Goal: Find contact information: Find contact information

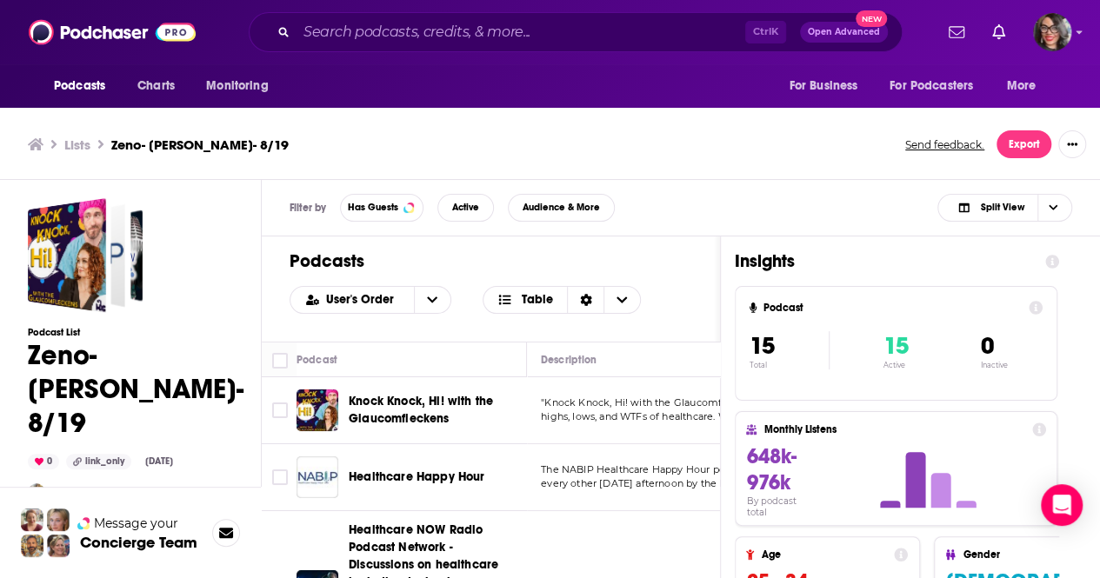
scroll to position [892, 0]
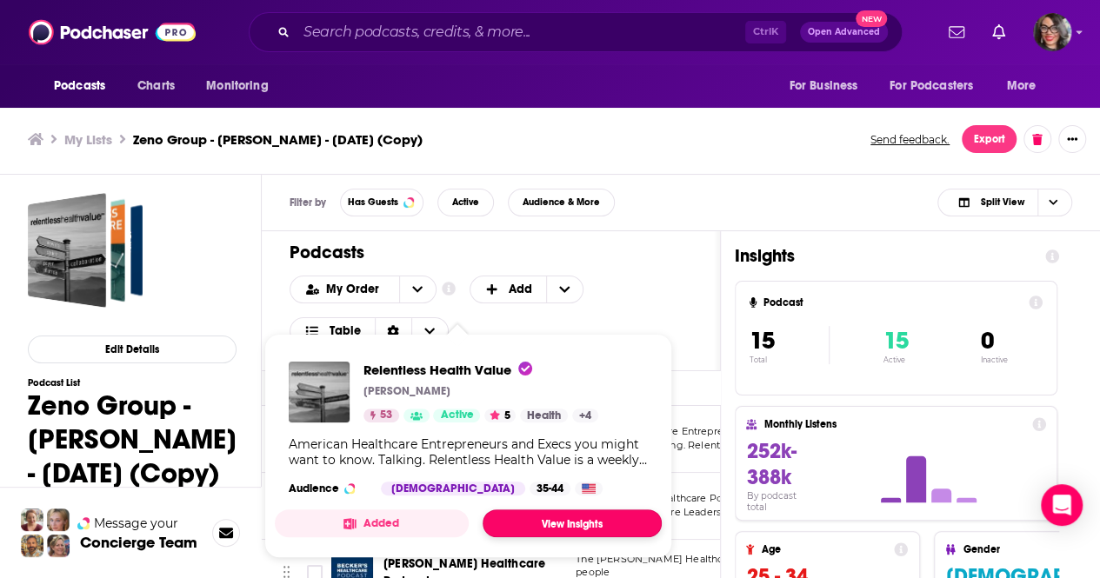
click at [563, 527] on link "View Insights" at bounding box center [571, 523] width 179 height 28
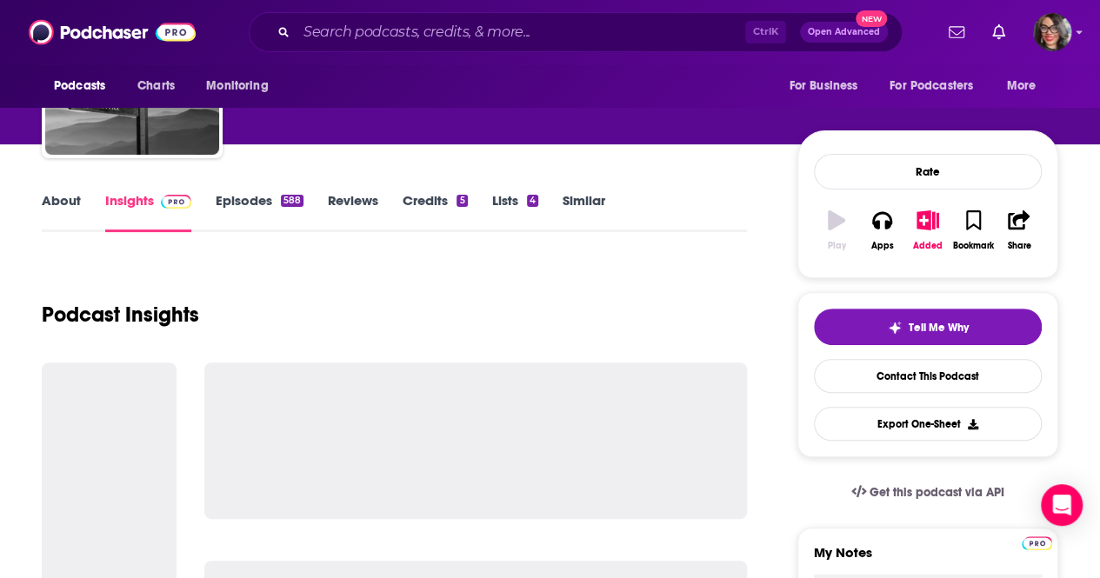
scroll to position [174, 0]
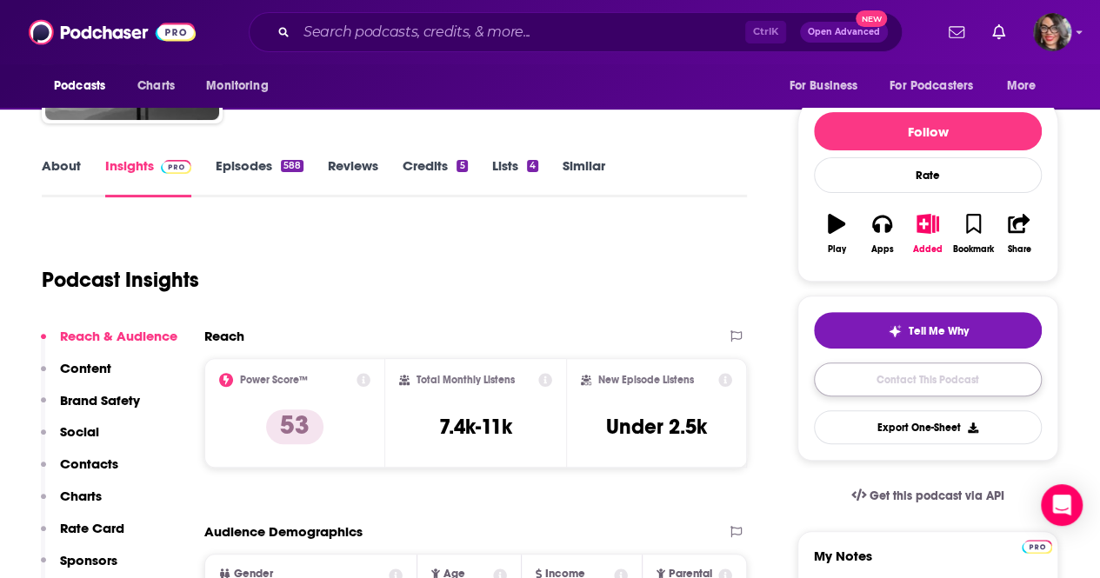
click at [876, 383] on link "Contact This Podcast" at bounding box center [928, 380] width 228 height 34
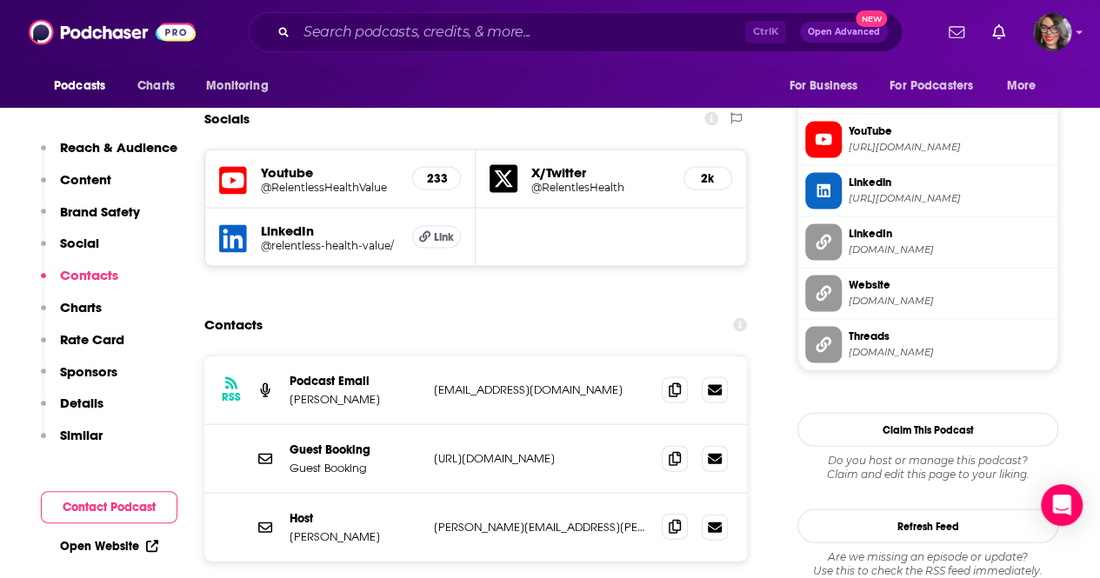
scroll to position [1701, 0]
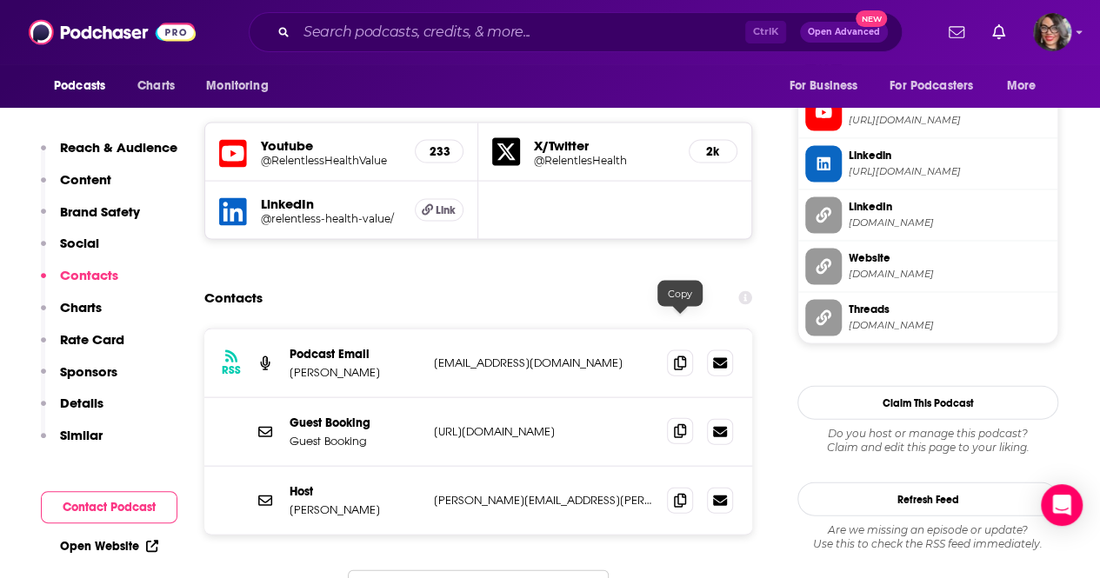
click at [683, 424] on icon at bounding box center [680, 431] width 12 height 14
click at [685, 349] on span at bounding box center [680, 362] width 26 height 26
click at [682, 493] on icon at bounding box center [680, 500] width 12 height 14
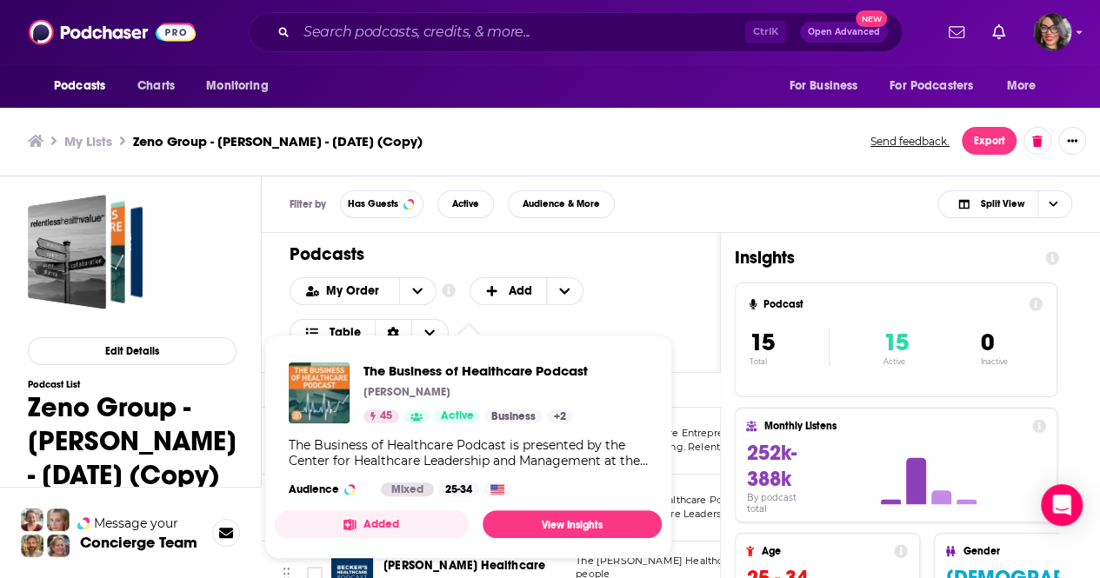
scroll to position [5, 0]
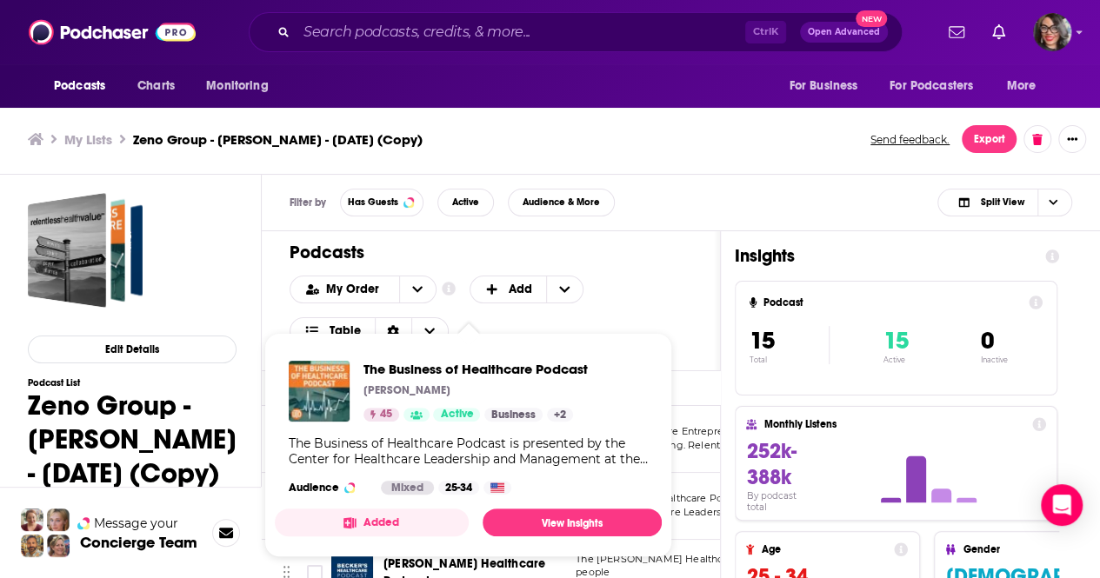
click at [668, 277] on div "My Order Customize Your List Order Select the “My Order” sort and remove all fi…" at bounding box center [490, 311] width 403 height 70
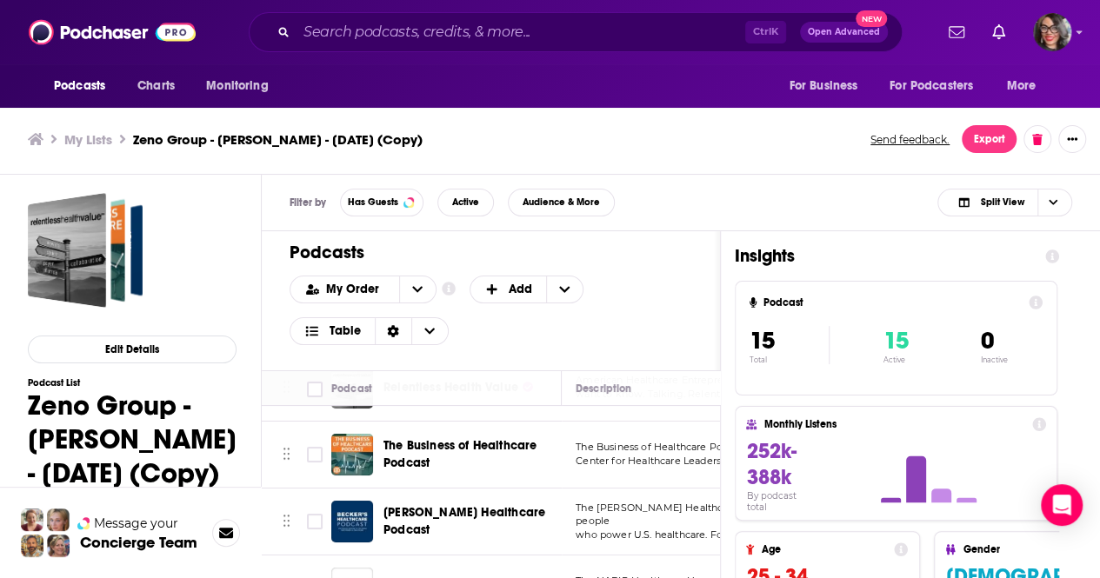
scroll to position [87, 0]
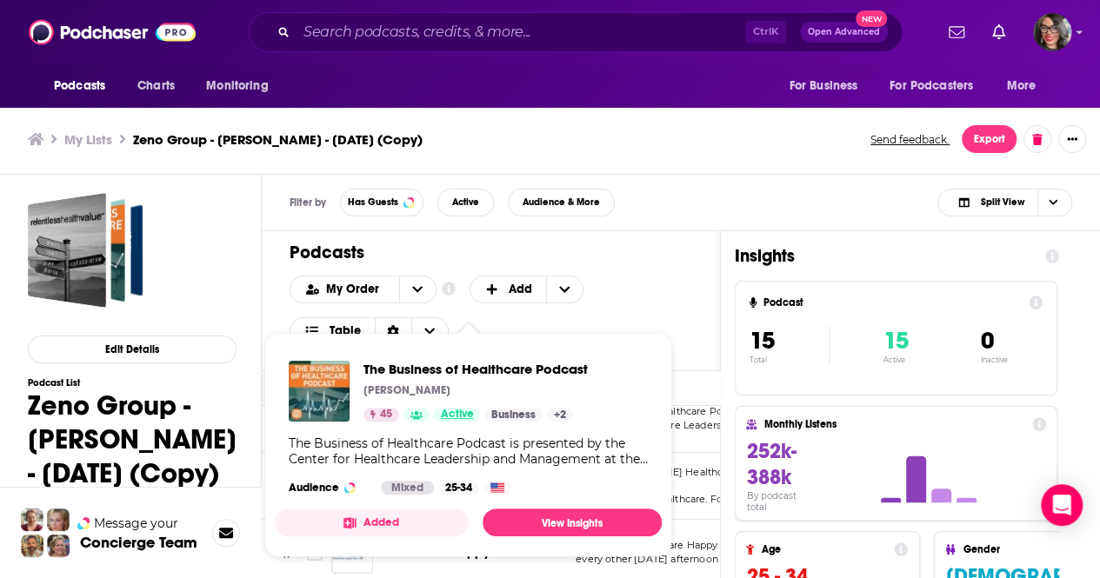
click at [464, 408] on span "Active" at bounding box center [456, 414] width 33 height 17
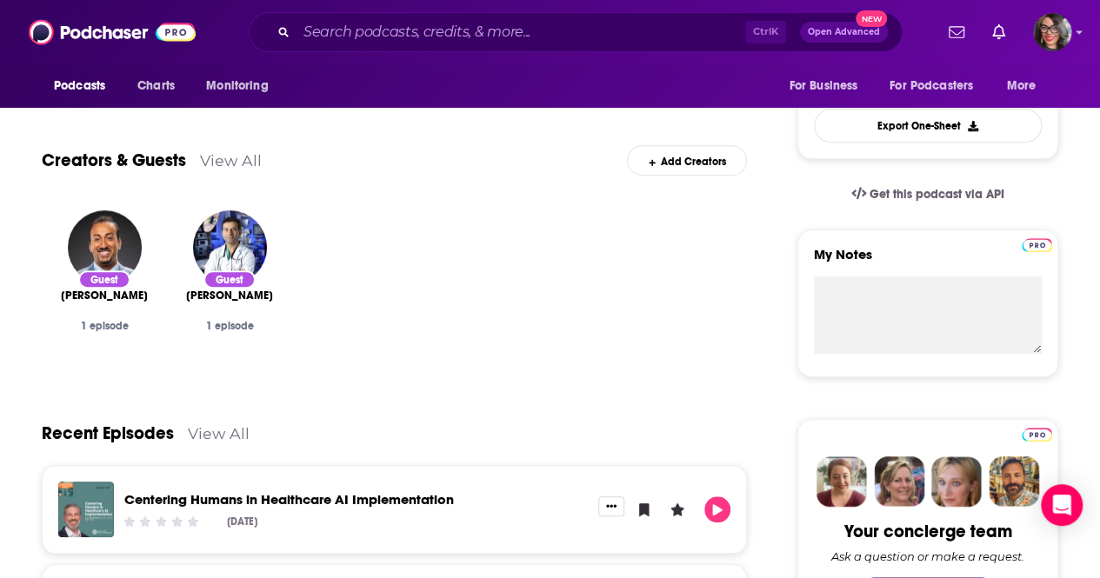
scroll to position [348, 0]
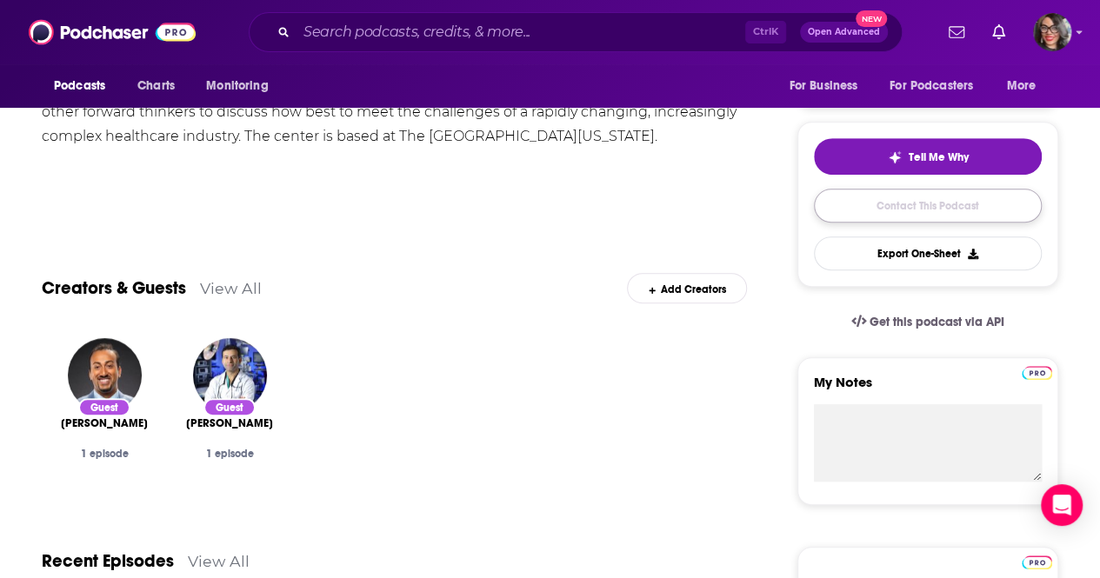
click at [902, 208] on link "Contact This Podcast" at bounding box center [928, 206] width 228 height 34
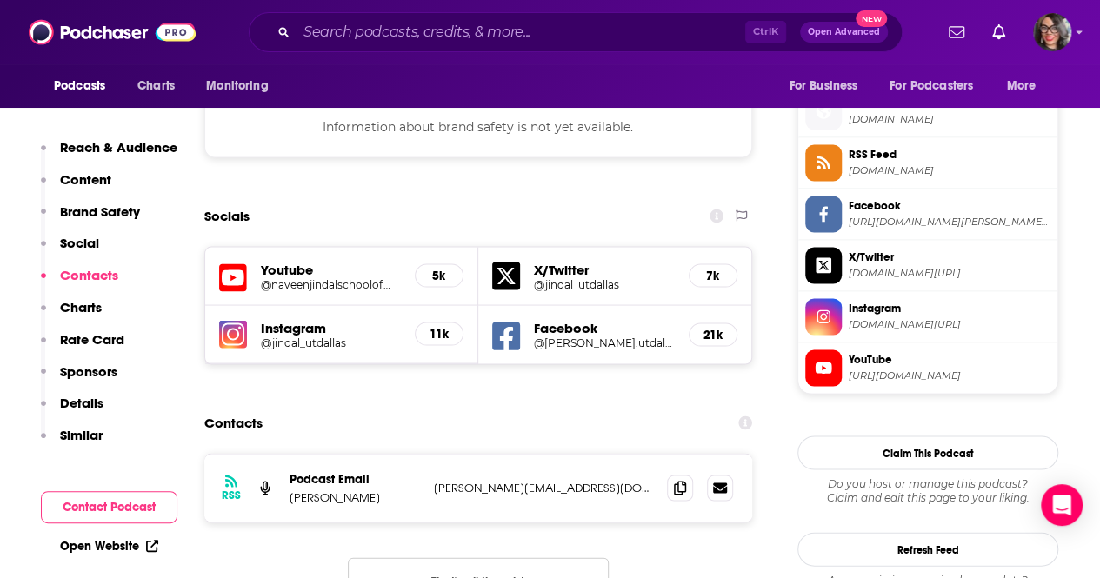
scroll to position [1547, 0]
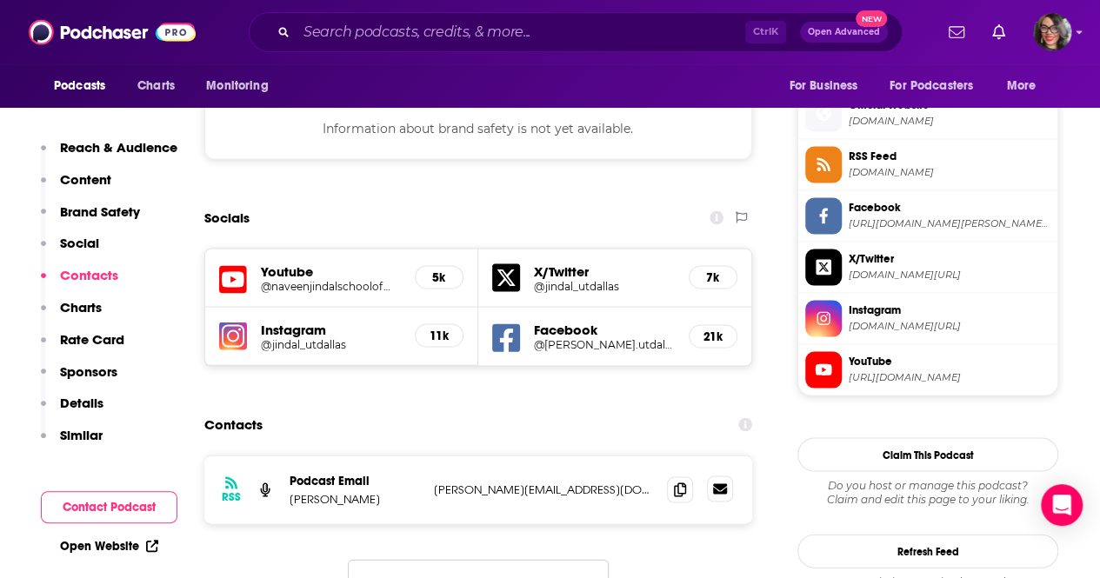
click at [720, 483] on icon at bounding box center [720, 488] width 14 height 10
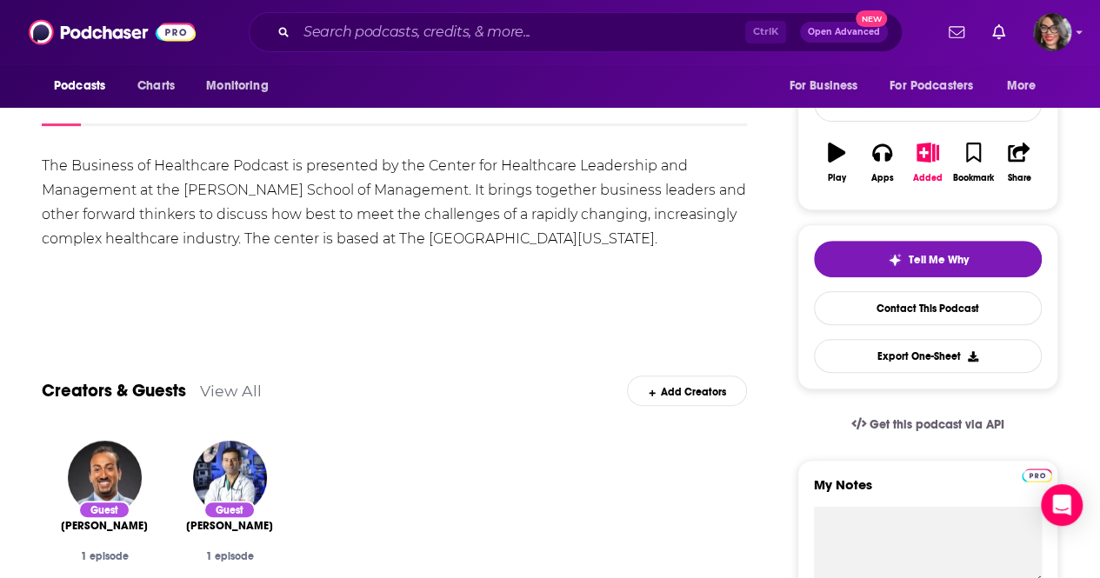
scroll to position [348, 0]
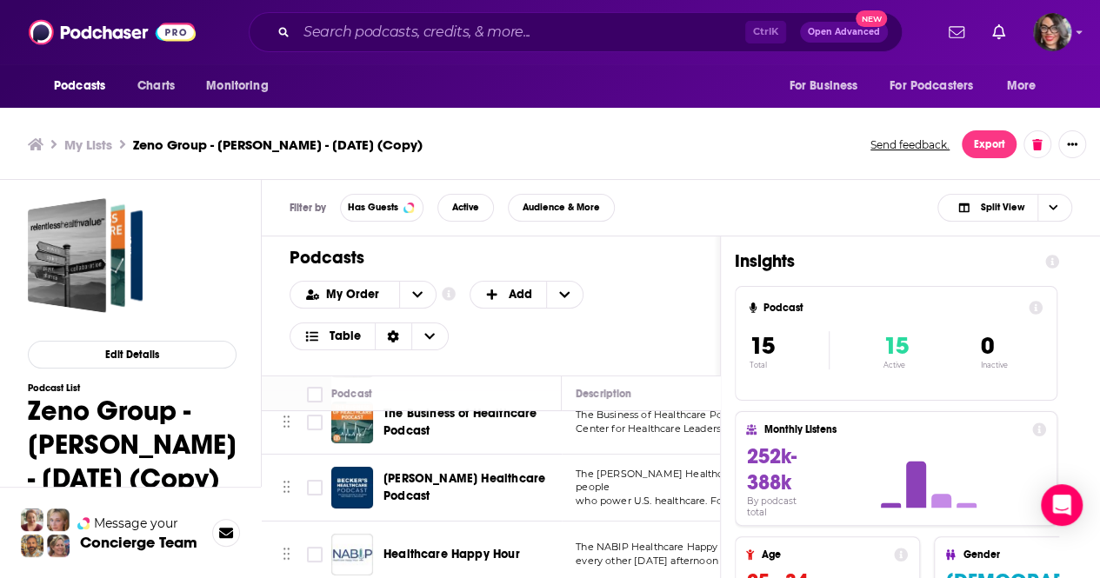
scroll to position [174, 0]
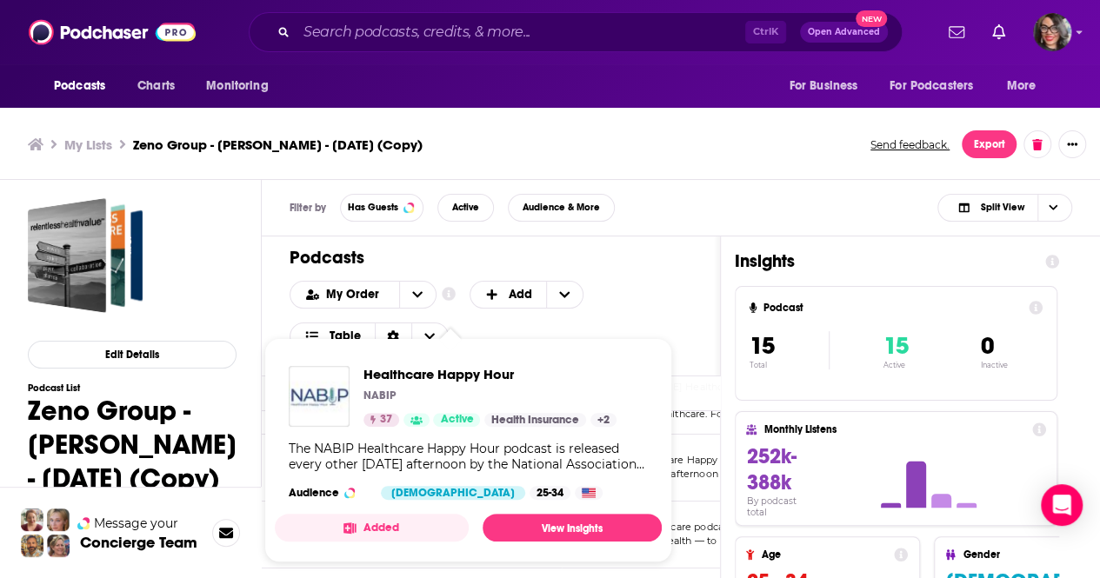
click at [473, 468] on div "Podcasts Charts Monitoring Ctrl K Open Advanced New For Business For Podcasters…" at bounding box center [550, 291] width 1100 height 583
click at [631, 306] on div "My Order Customize Your List Order Select the “My Order” sort and remove all fi…" at bounding box center [490, 316] width 403 height 70
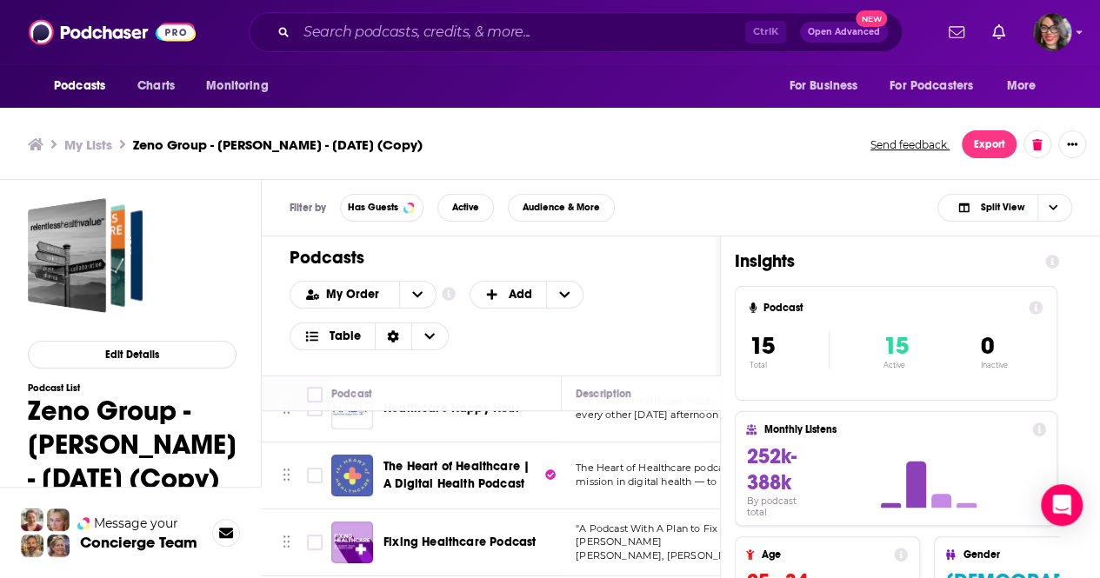
scroll to position [261, 0]
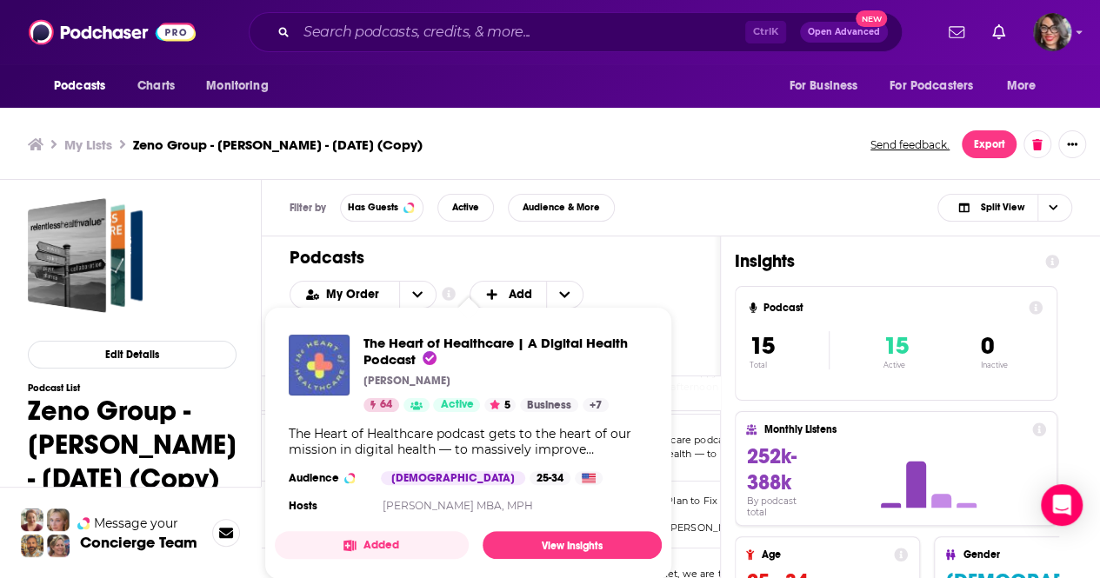
click at [697, 367] on div "Podcasts Add My Order Customize Your List Order Select the “My Order” sort and …" at bounding box center [491, 305] width 458 height 139
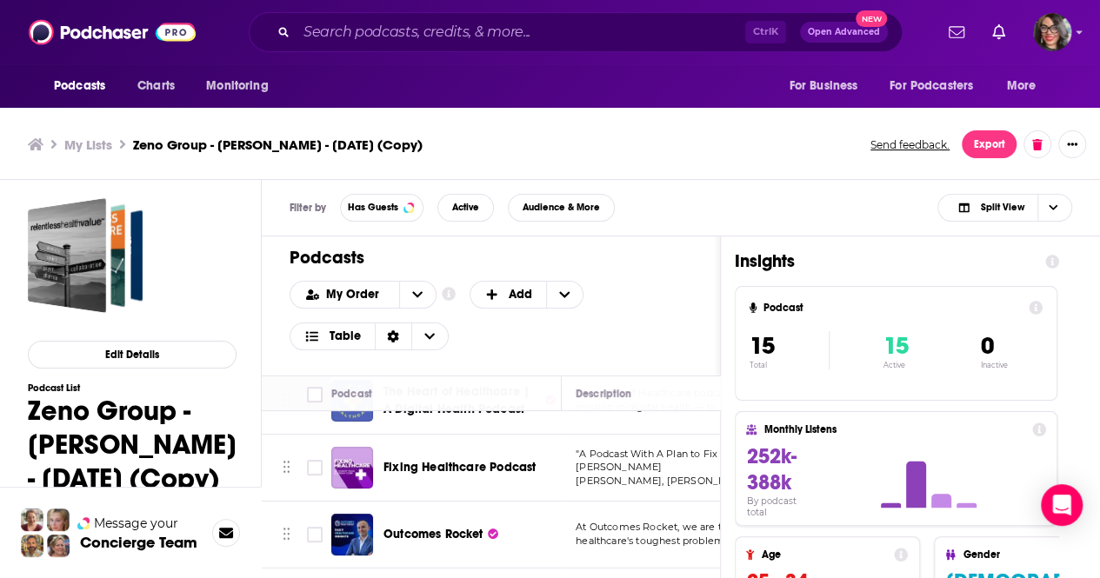
scroll to position [348, 0]
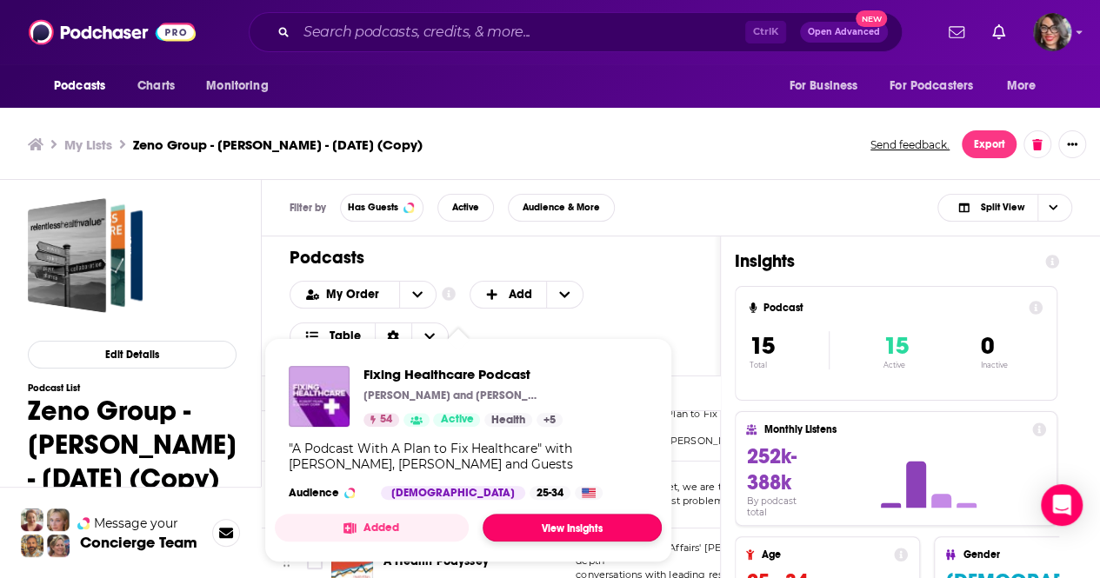
click at [581, 528] on link "View Insights" at bounding box center [571, 528] width 179 height 28
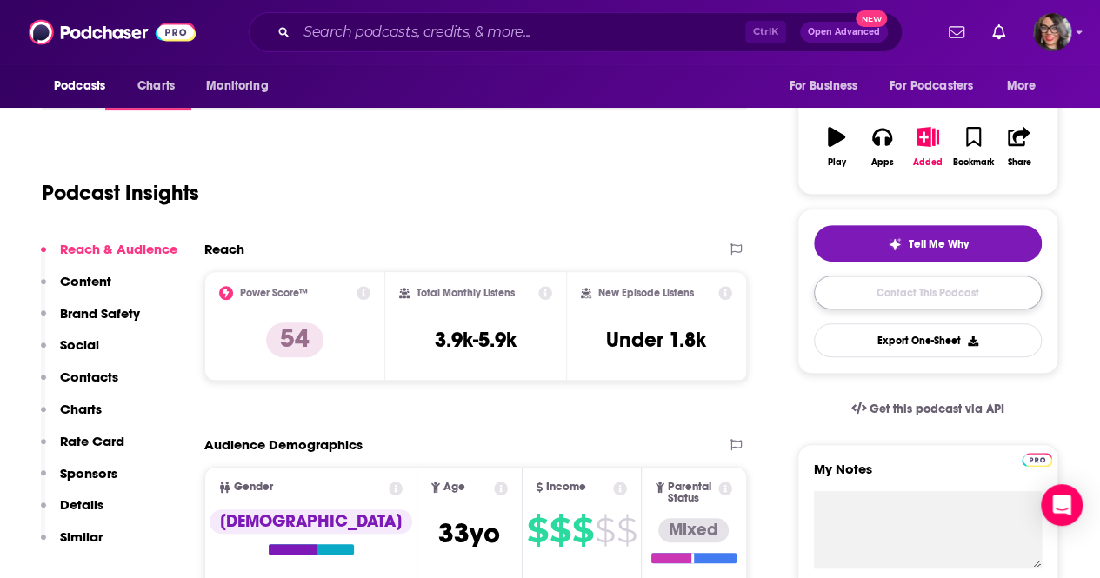
click at [915, 302] on link "Contact This Podcast" at bounding box center [928, 293] width 228 height 34
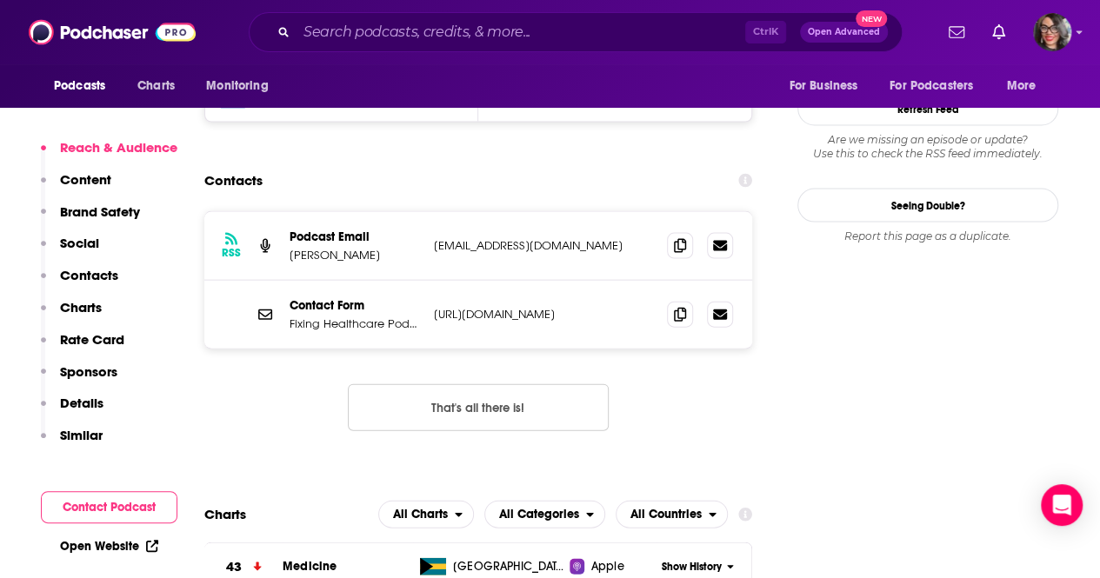
scroll to position [1701, 0]
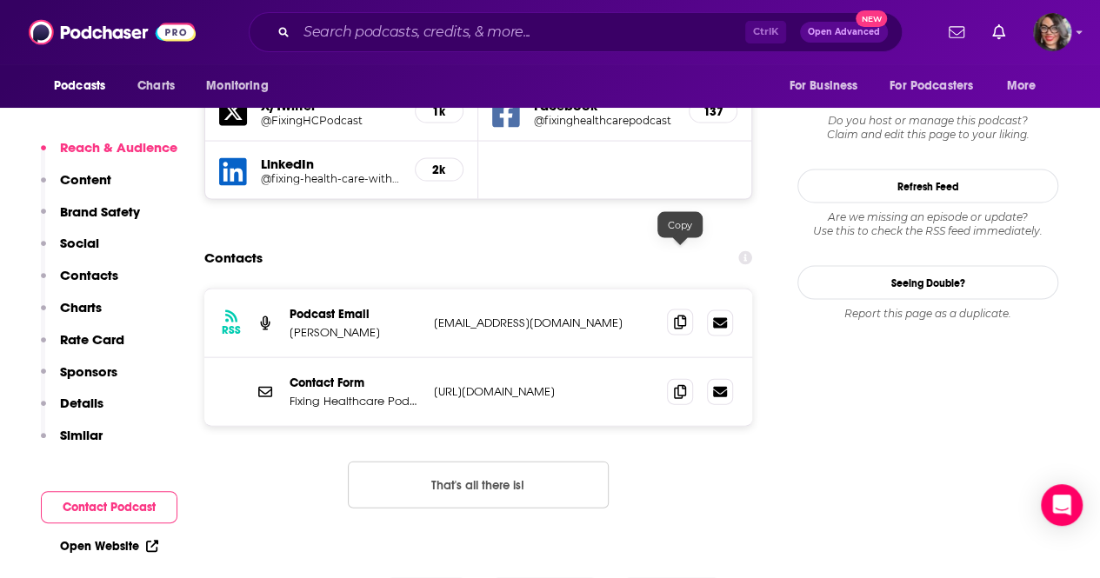
click at [680, 316] on icon at bounding box center [680, 323] width 12 height 14
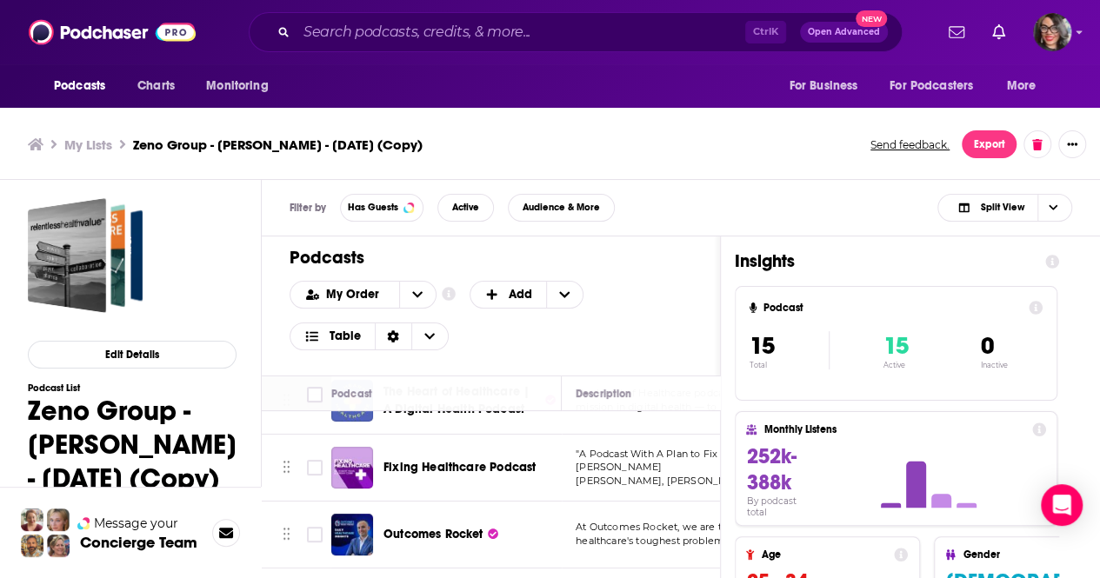
scroll to position [348, 0]
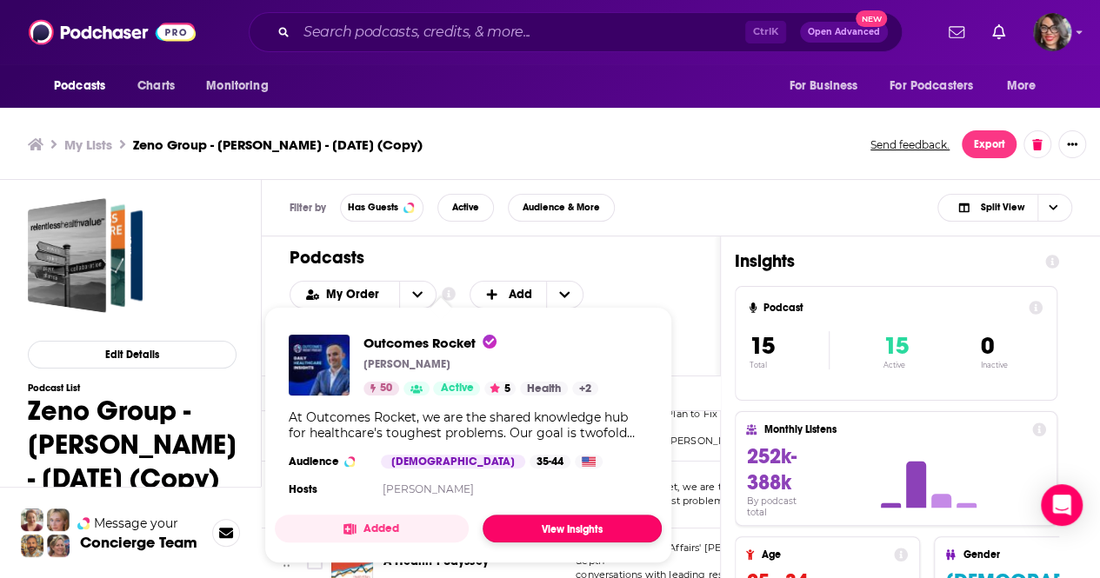
click at [542, 531] on link "View Insights" at bounding box center [571, 529] width 179 height 28
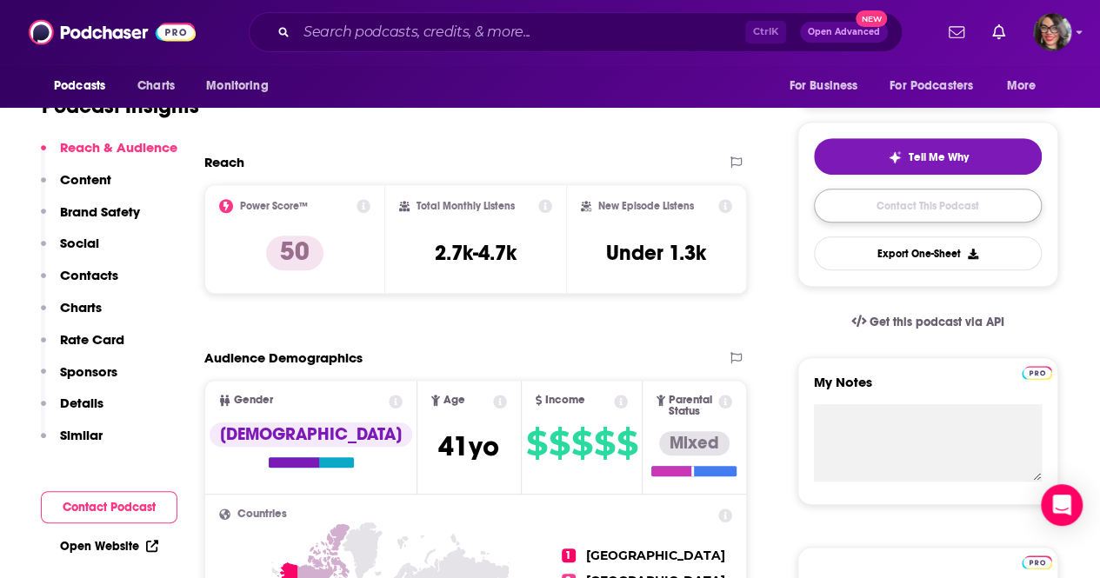
click at [915, 198] on link "Contact This Podcast" at bounding box center [928, 206] width 228 height 34
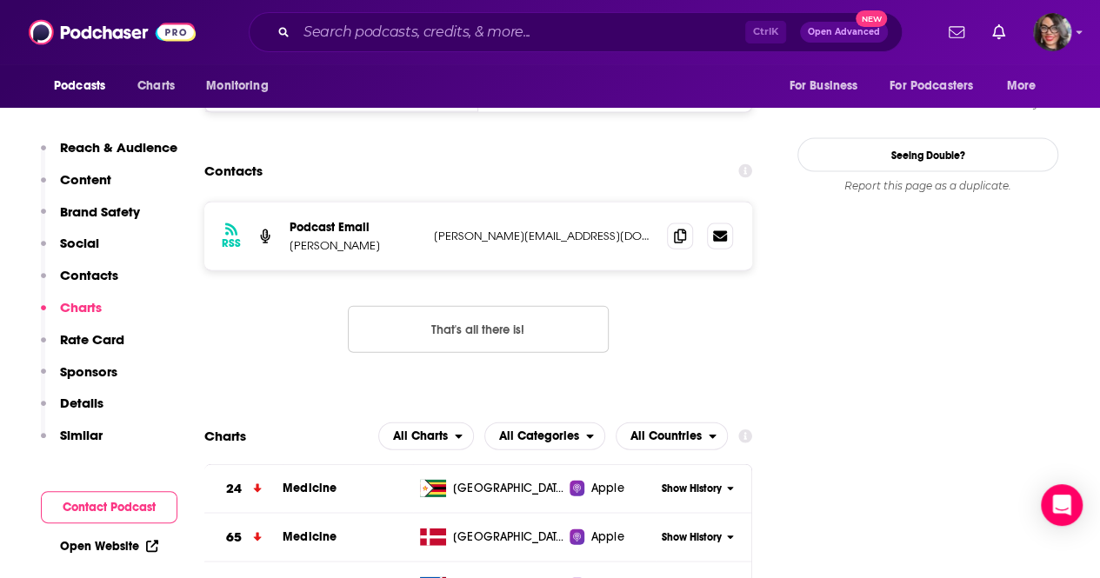
scroll to position [1617, 0]
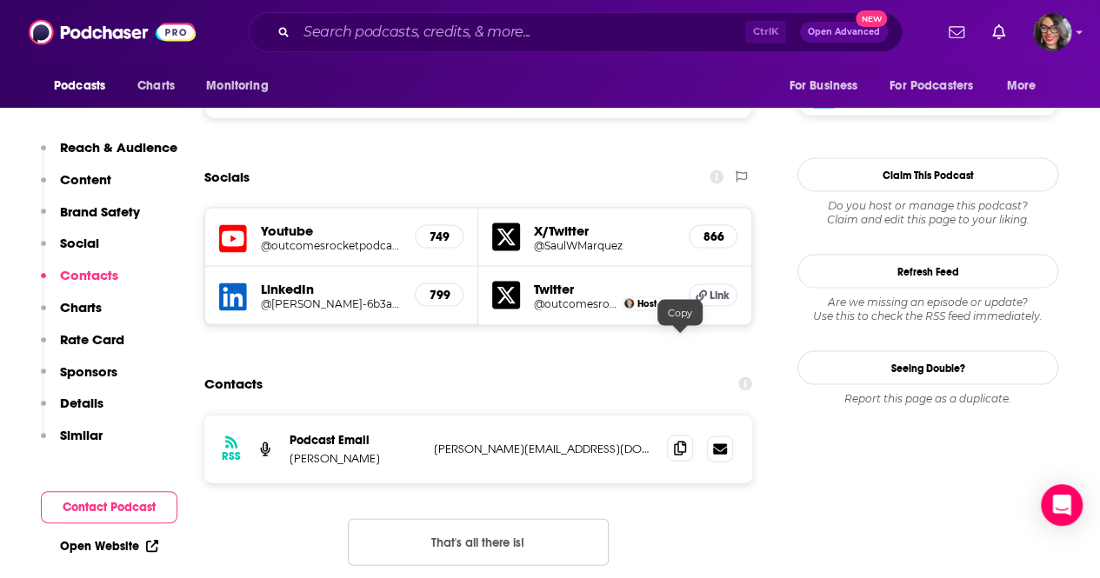
click at [690, 435] on span at bounding box center [680, 448] width 26 height 26
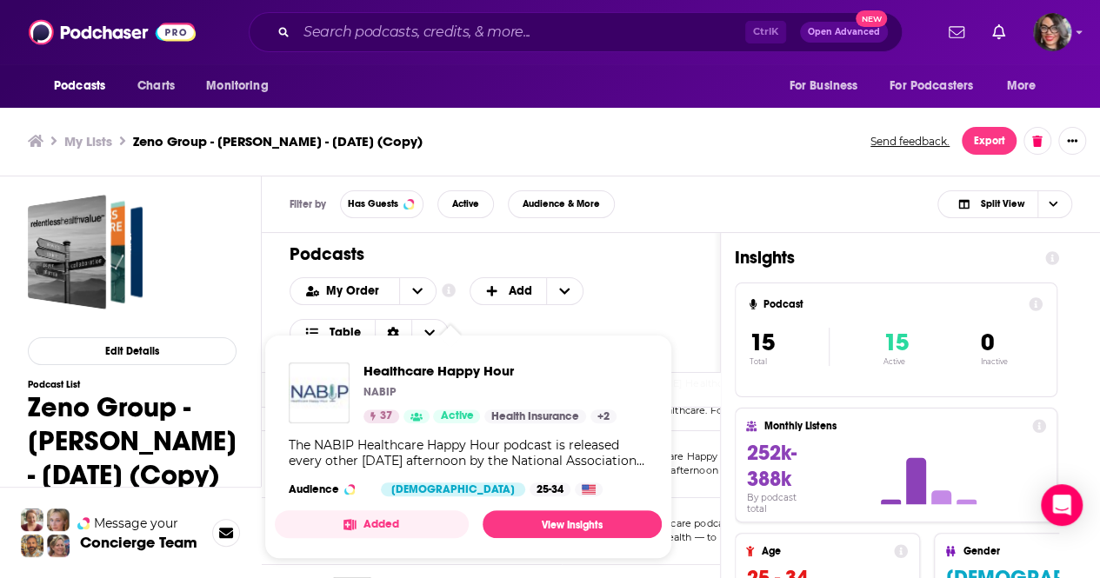
scroll to position [5, 0]
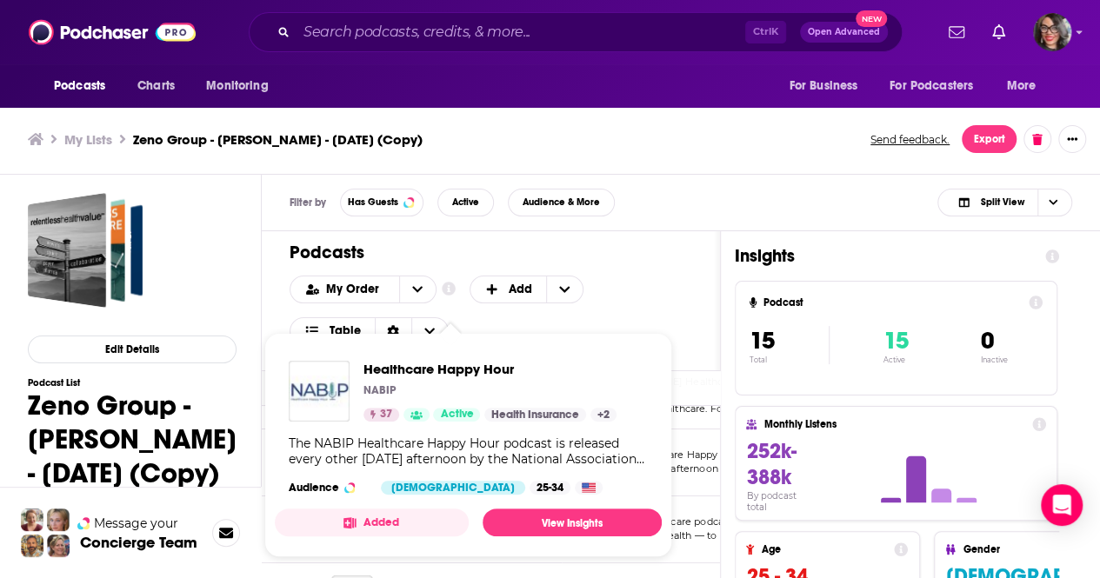
click at [664, 263] on div "Podcasts Add My Order Customize Your List Order Select the “My Order” sort and …" at bounding box center [491, 300] width 458 height 139
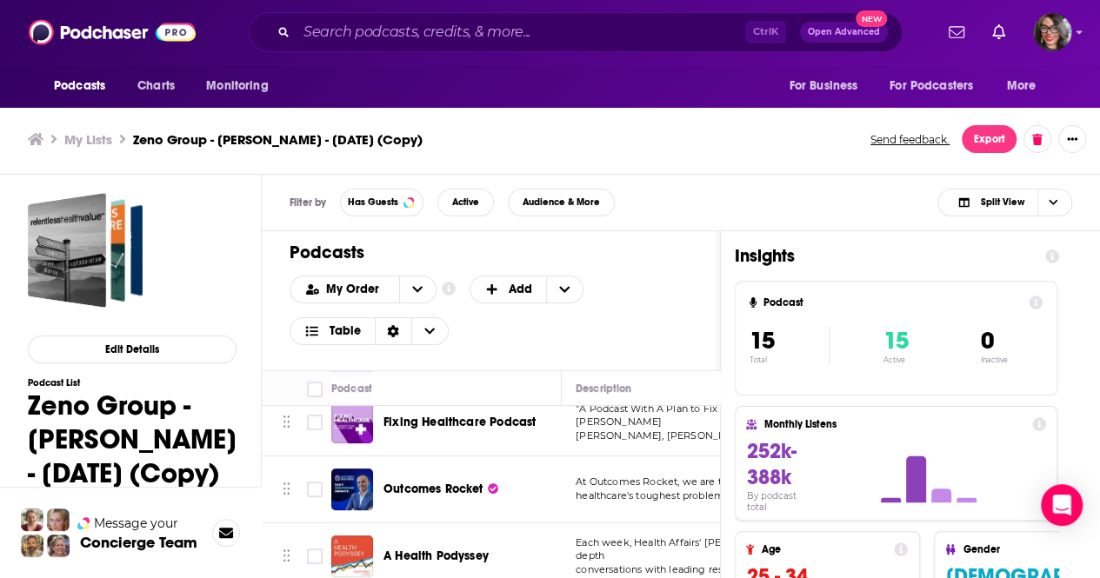
scroll to position [435, 0]
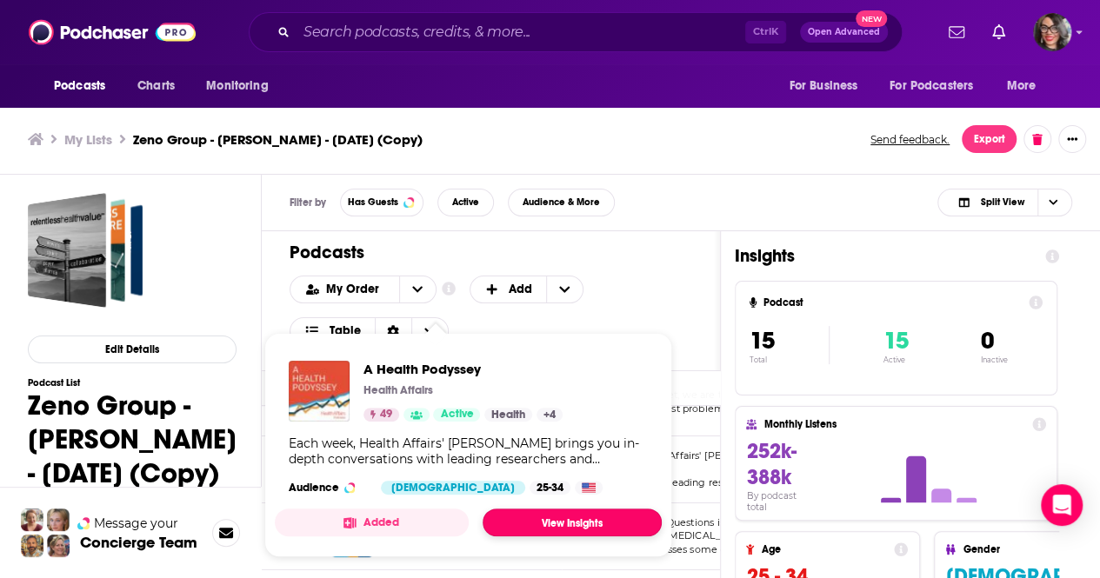
click at [543, 525] on link "View Insights" at bounding box center [571, 523] width 179 height 28
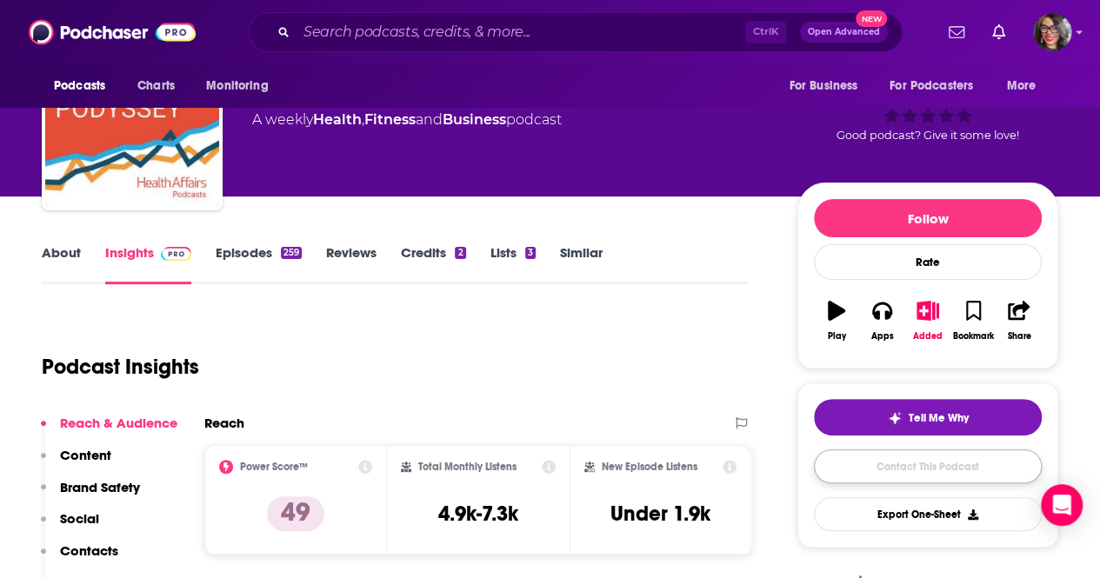
click at [948, 468] on link "Contact This Podcast" at bounding box center [928, 466] width 228 height 34
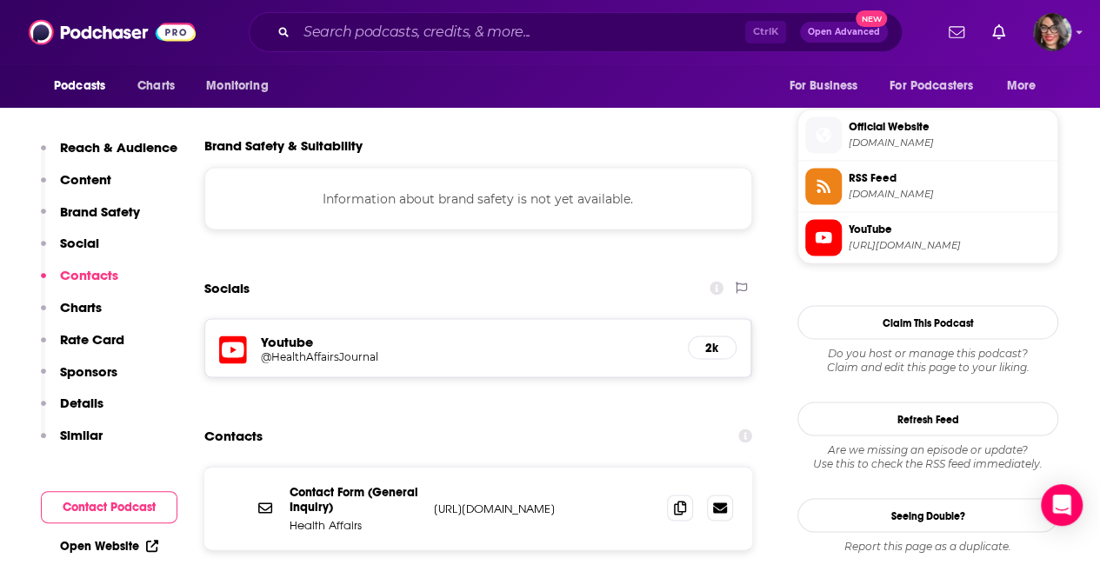
scroll to position [1488, 0]
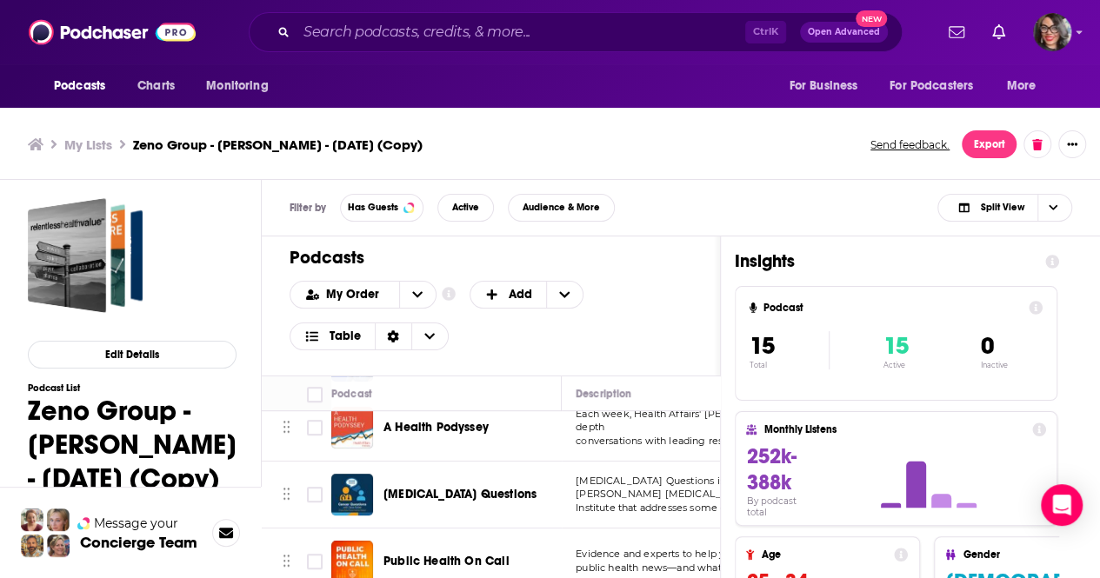
scroll to position [522, 0]
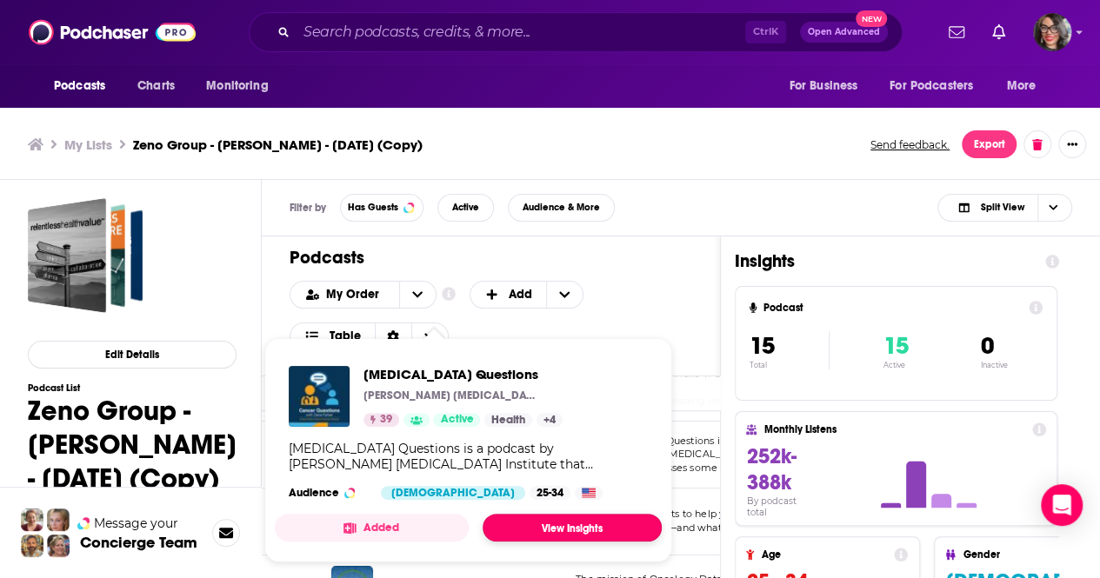
click at [555, 521] on link "View Insights" at bounding box center [571, 528] width 179 height 28
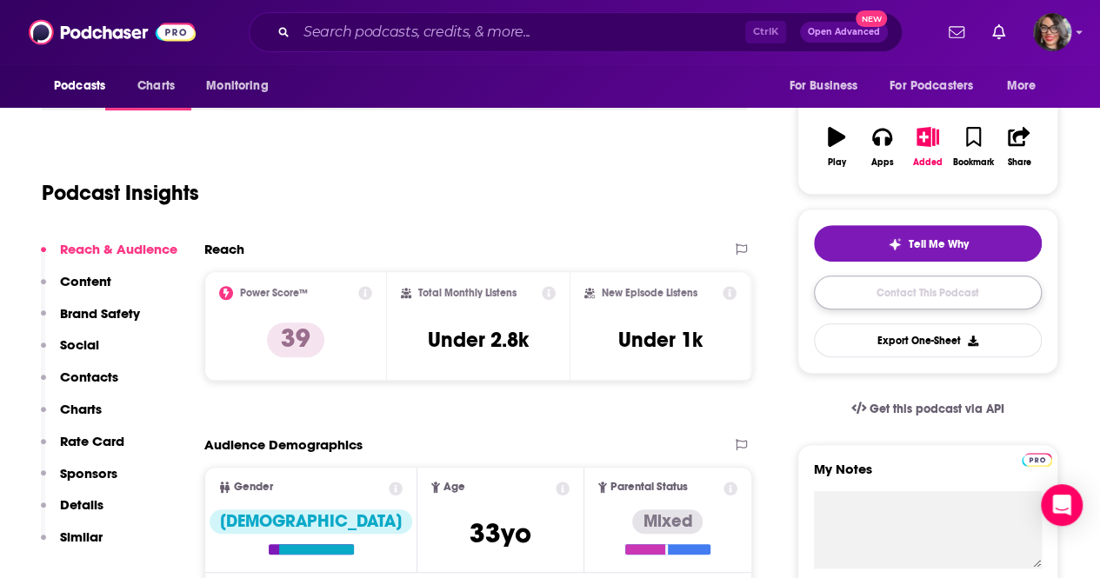
click at [958, 295] on link "Contact This Podcast" at bounding box center [928, 293] width 228 height 34
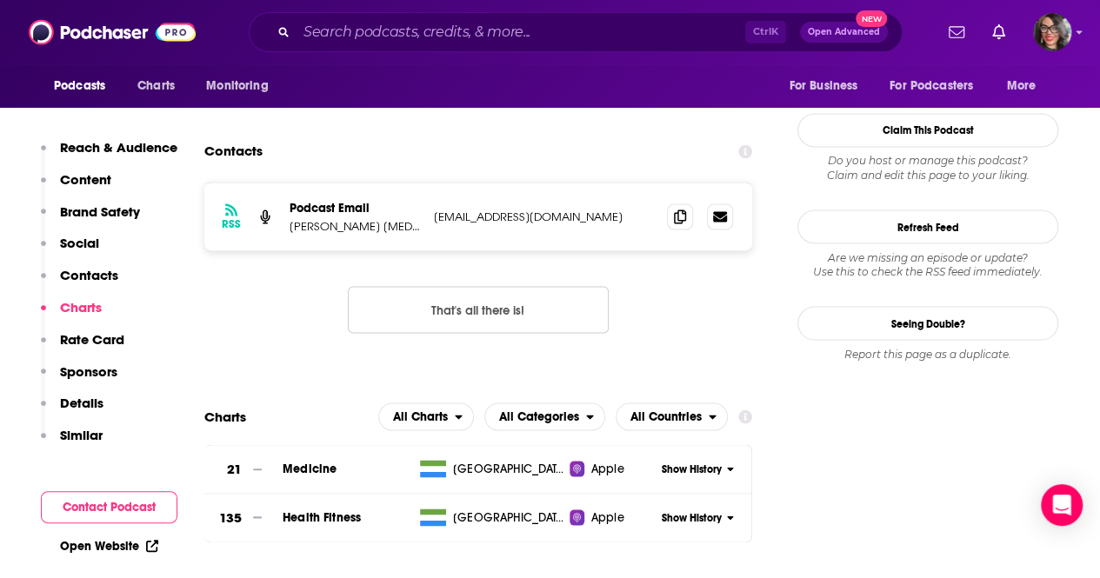
scroll to position [1344, 0]
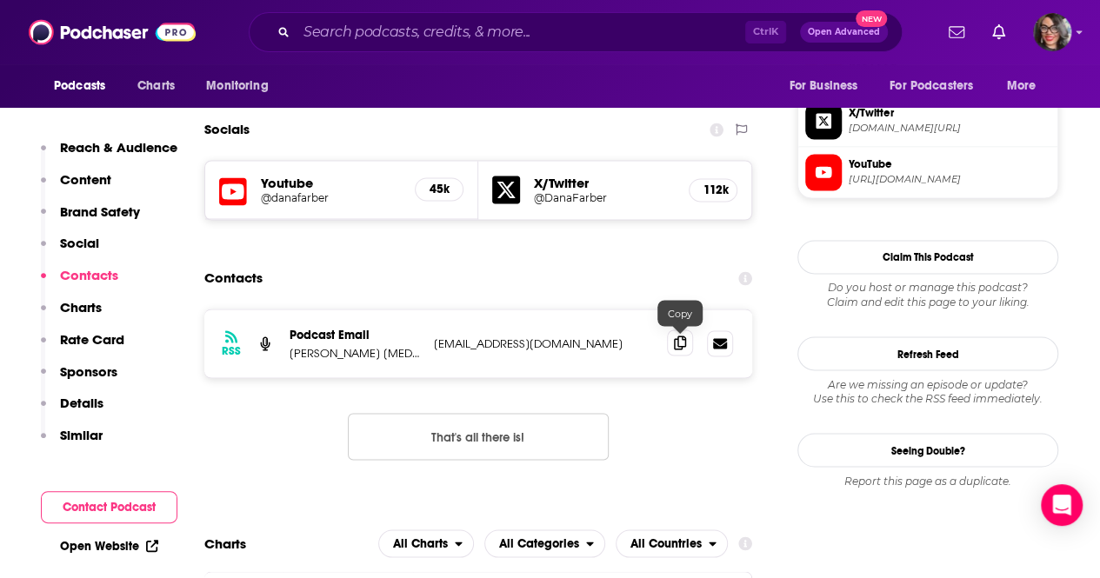
drag, startPoint x: 675, startPoint y: 345, endPoint x: 668, endPoint y: 399, distance: 54.3
click at [675, 345] on icon at bounding box center [680, 343] width 12 height 14
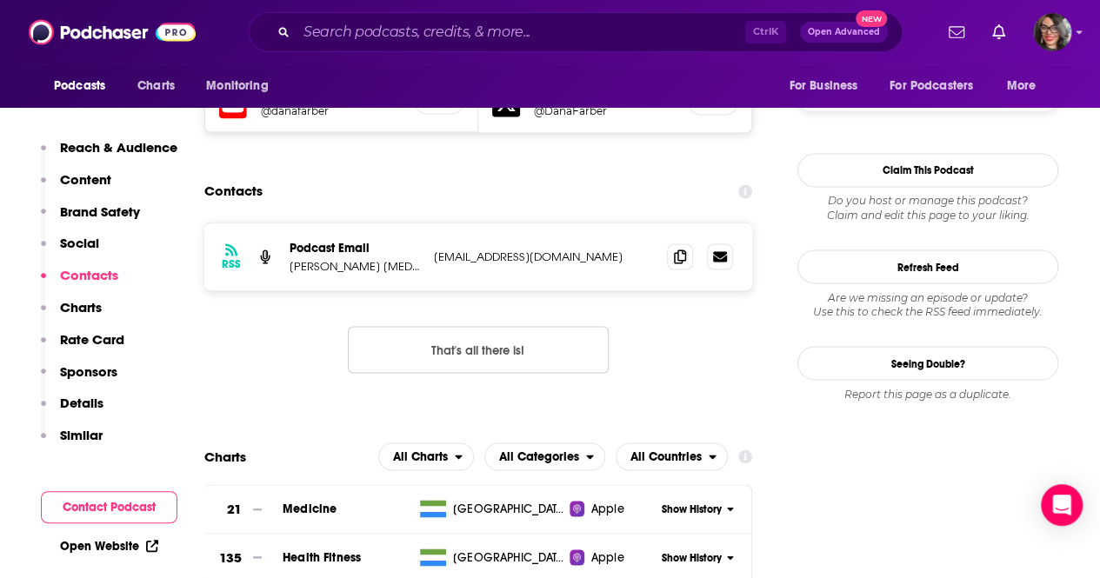
scroll to position [1344, 0]
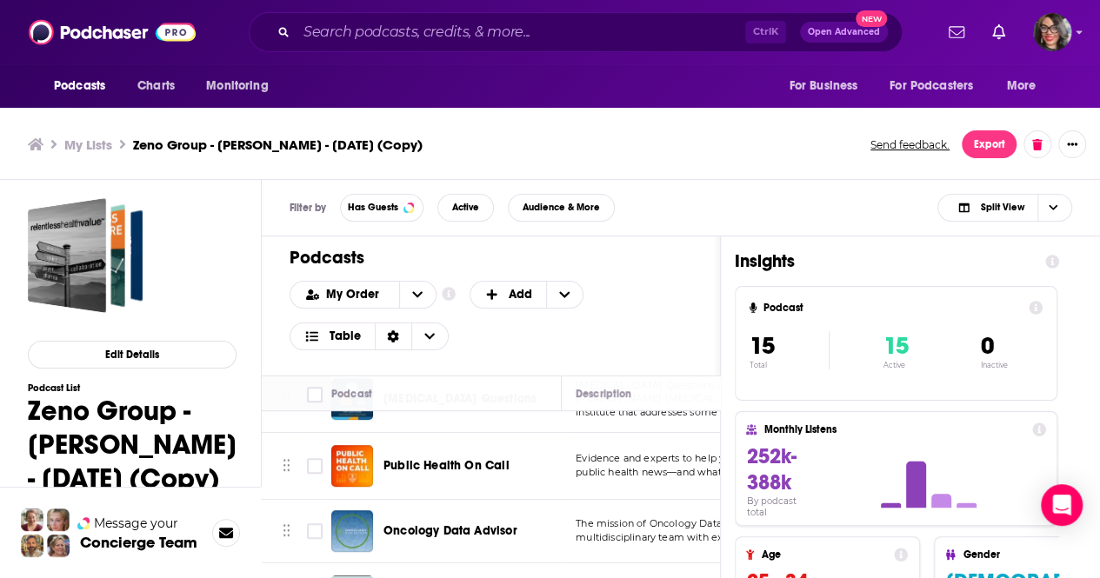
scroll to position [609, 0]
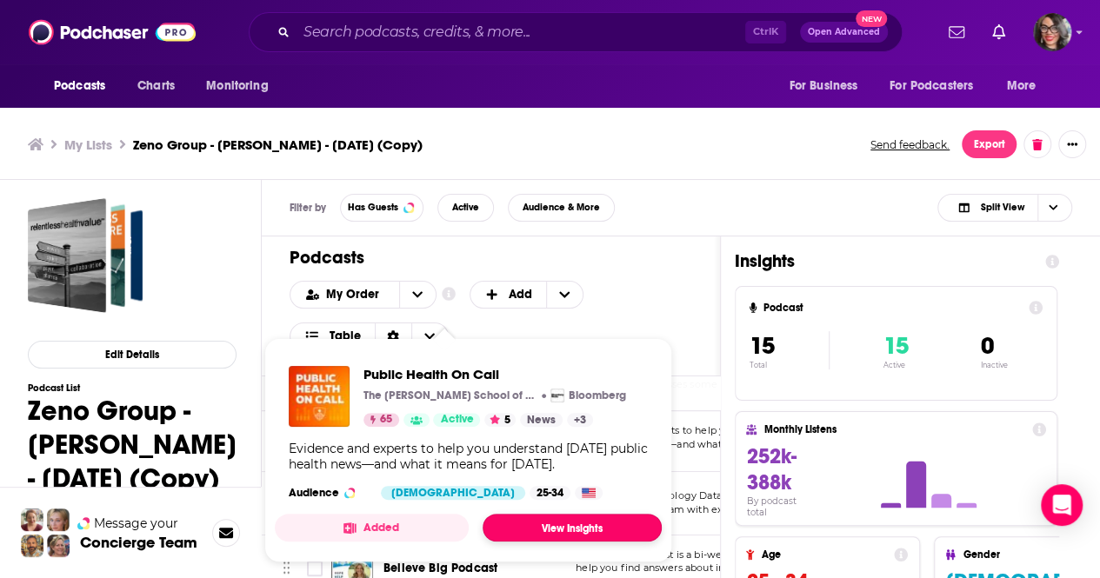
click at [546, 530] on link "View Insights" at bounding box center [571, 528] width 179 height 28
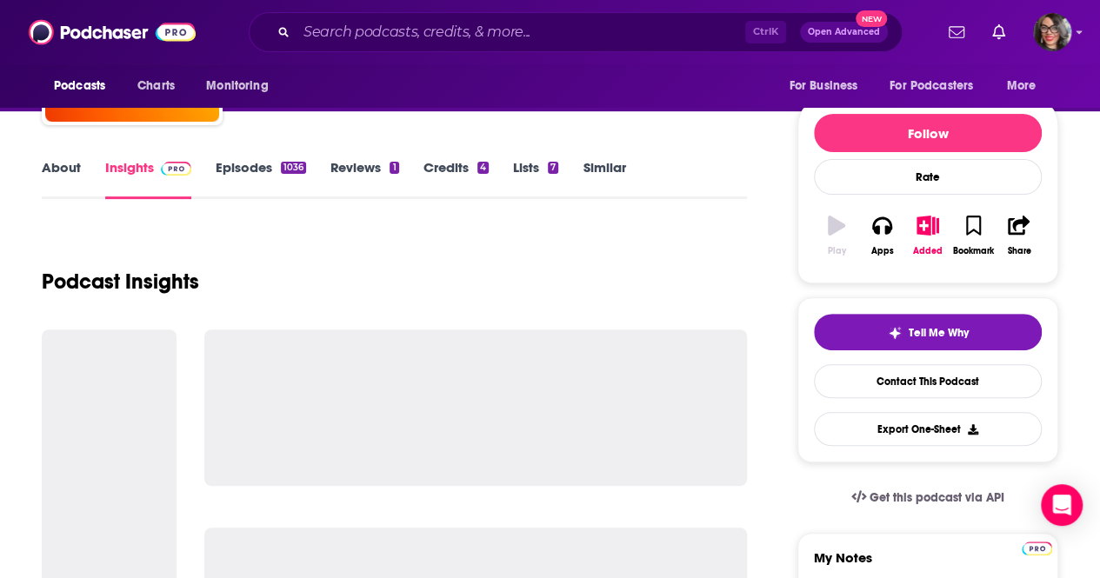
scroll to position [174, 0]
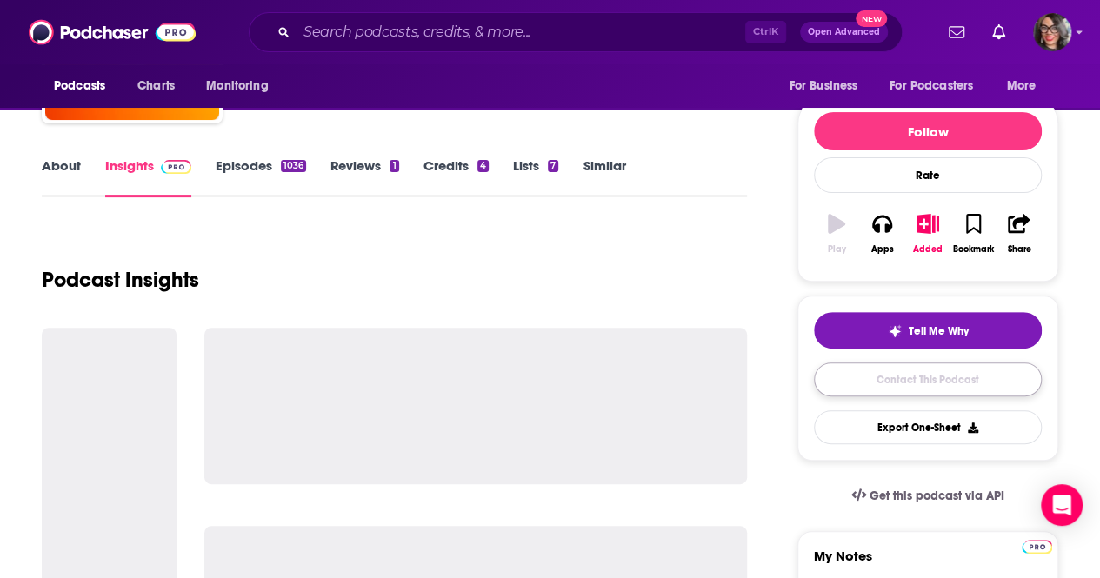
click at [963, 387] on link "Contact This Podcast" at bounding box center [928, 380] width 228 height 34
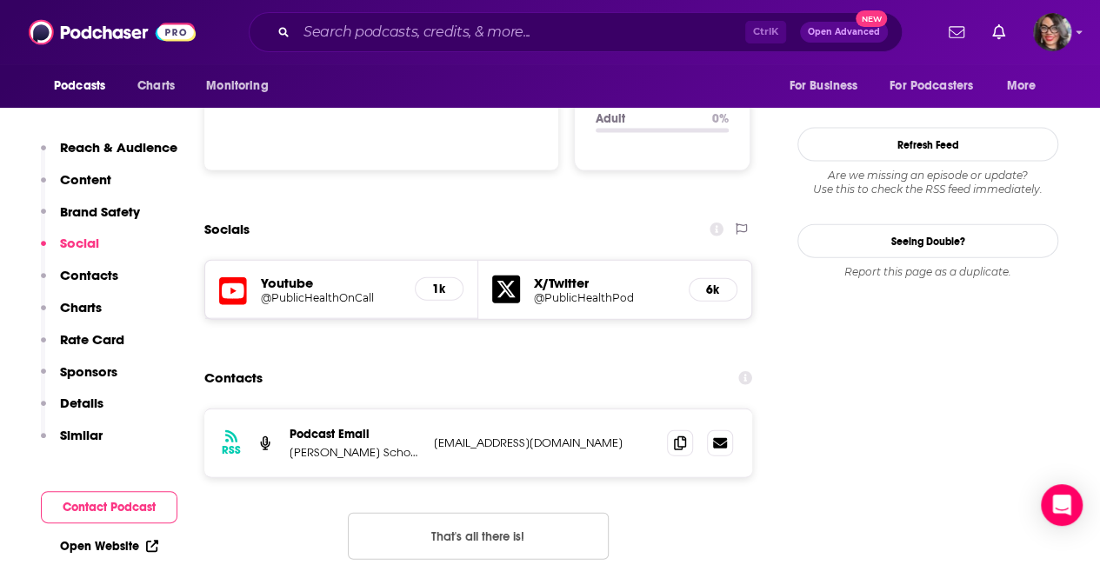
scroll to position [1913, 0]
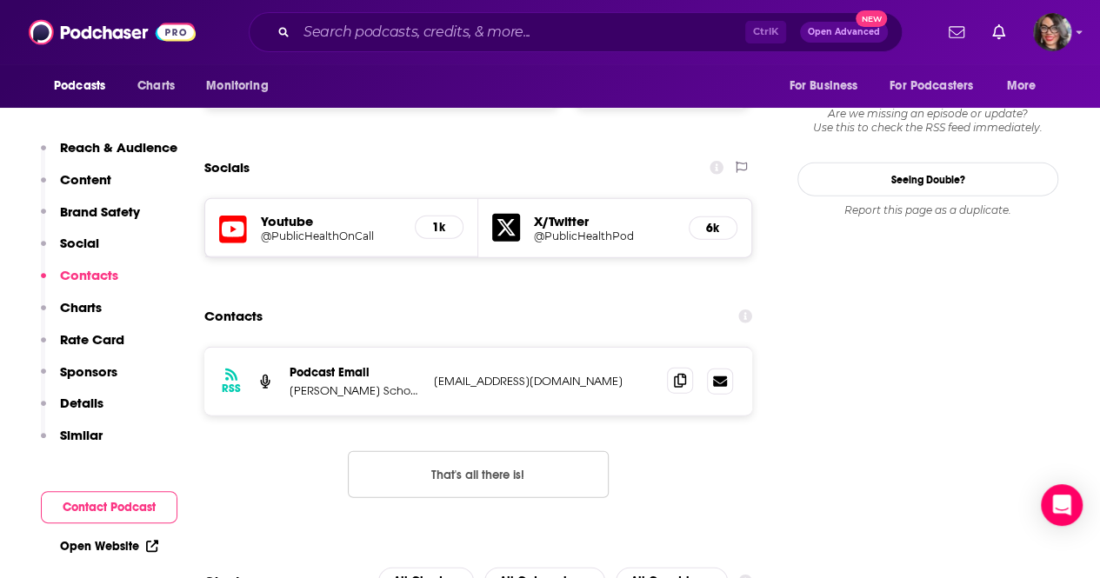
click at [670, 368] on span at bounding box center [680, 381] width 26 height 26
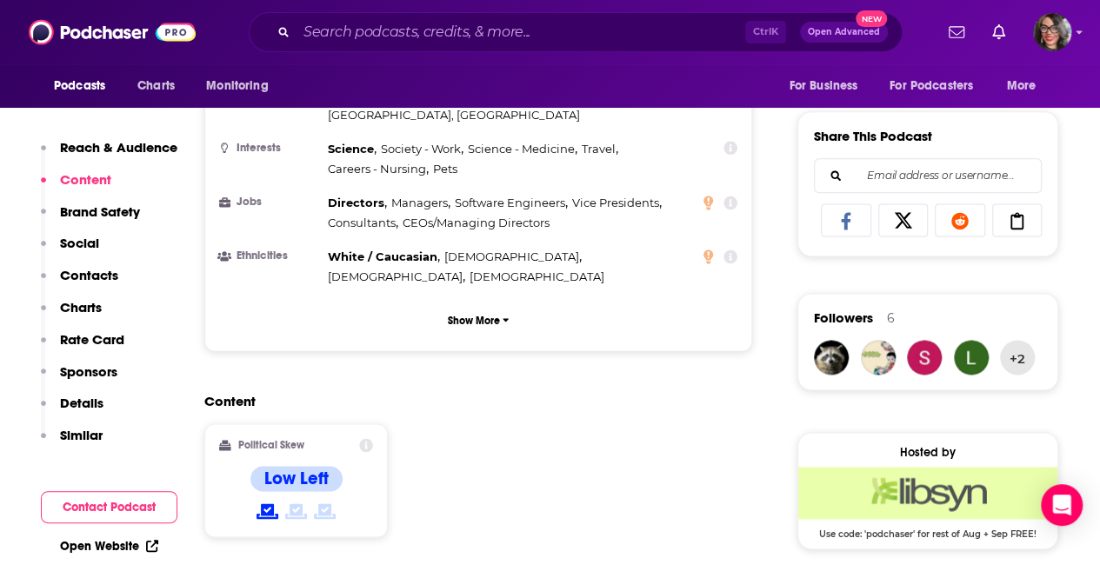
scroll to position [782, 0]
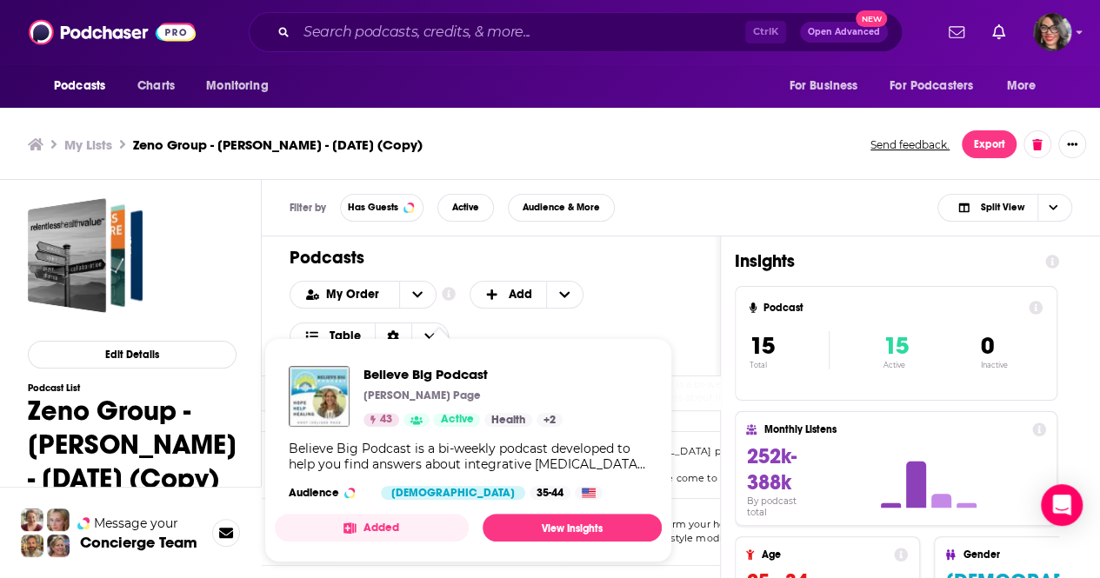
scroll to position [831, 0]
click at [675, 206] on div "Filter by Has Guests Active Audience & More Split View" at bounding box center [681, 208] width 838 height 57
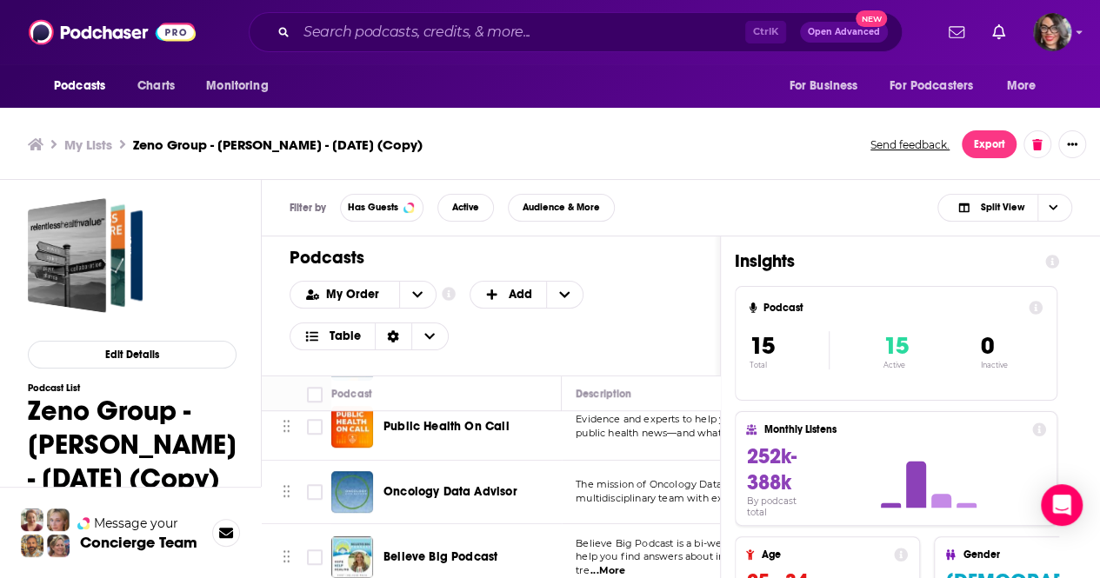
scroll to position [657, 0]
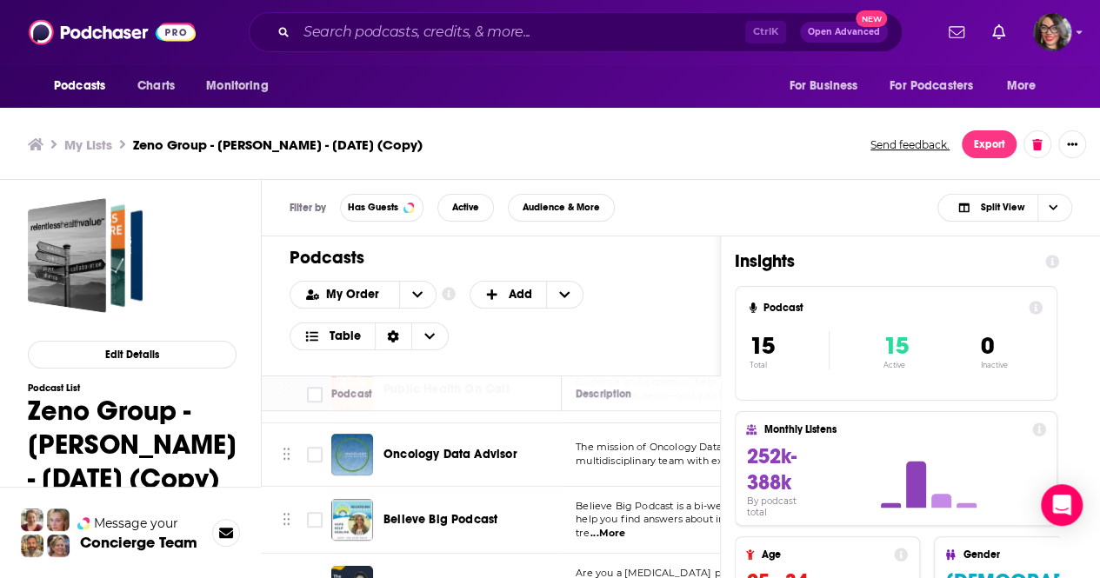
click at [471, 447] on div "Podcasts Charts Monitoring Ctrl K Open Advanced New For Business For Podcasters…" at bounding box center [550, 291] width 1100 height 583
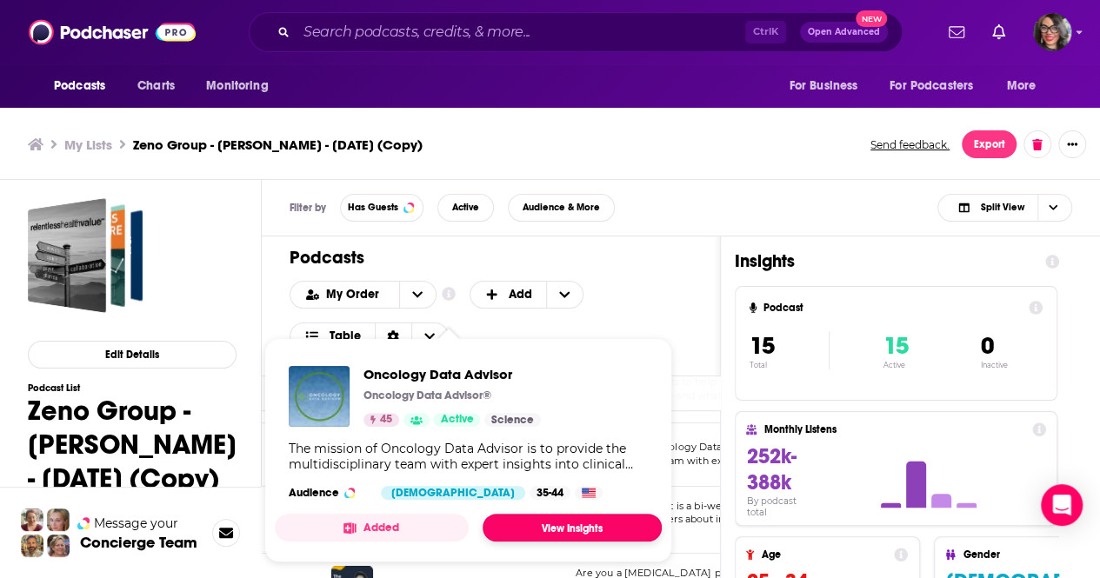
click at [549, 516] on link "View Insights" at bounding box center [571, 528] width 179 height 28
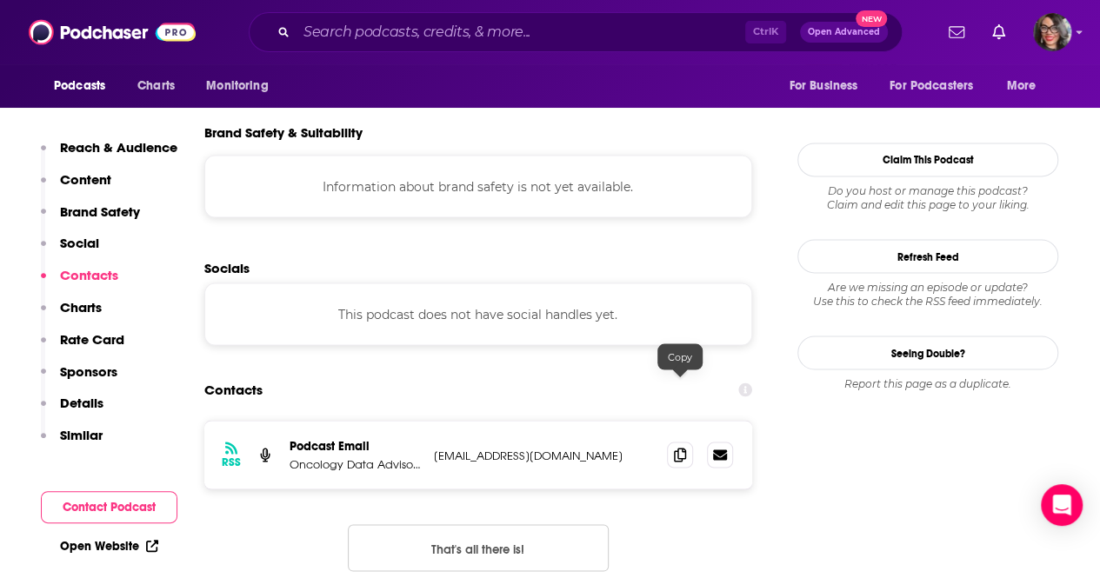
scroll to position [1652, 0]
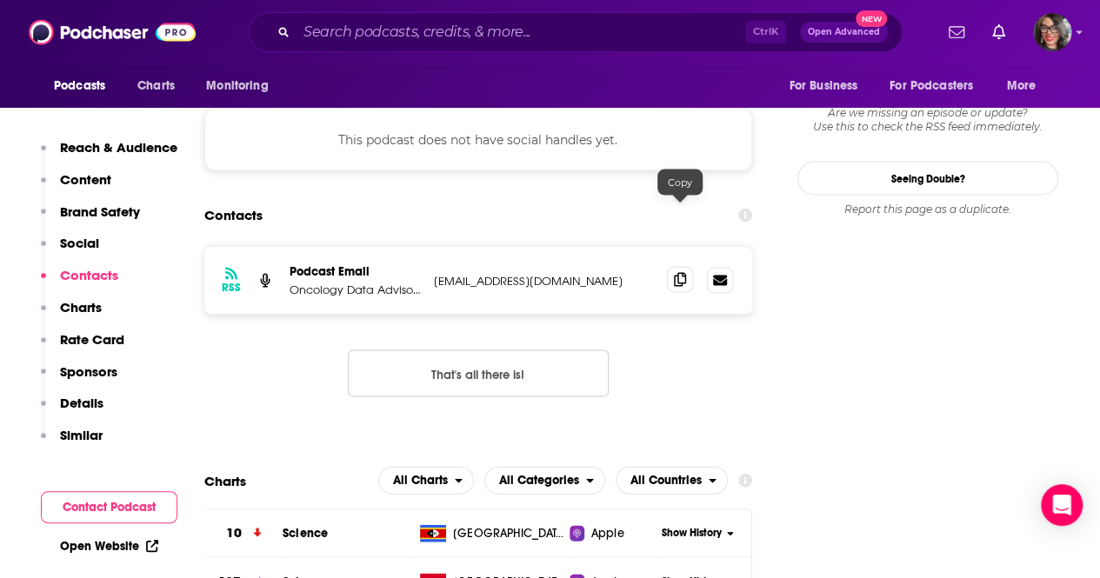
click at [676, 273] on icon at bounding box center [680, 280] width 12 height 14
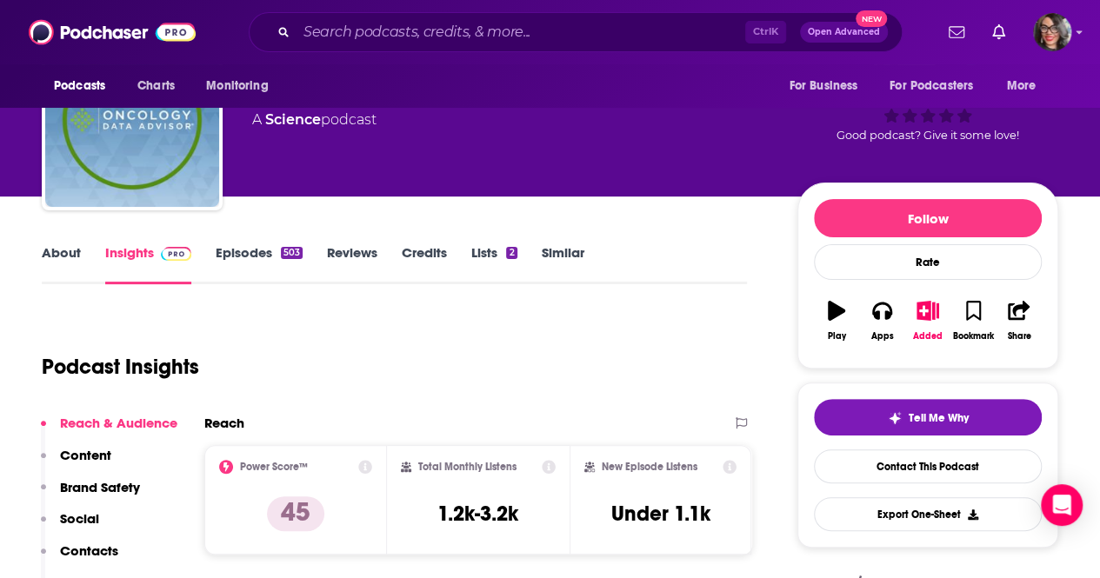
scroll to position [0, 0]
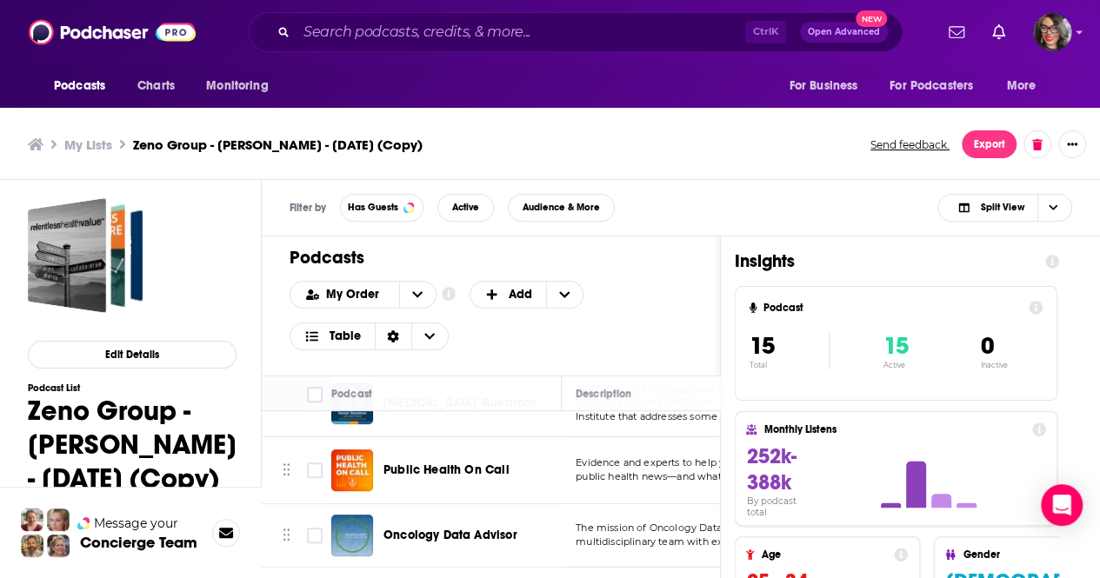
scroll to position [722, 0]
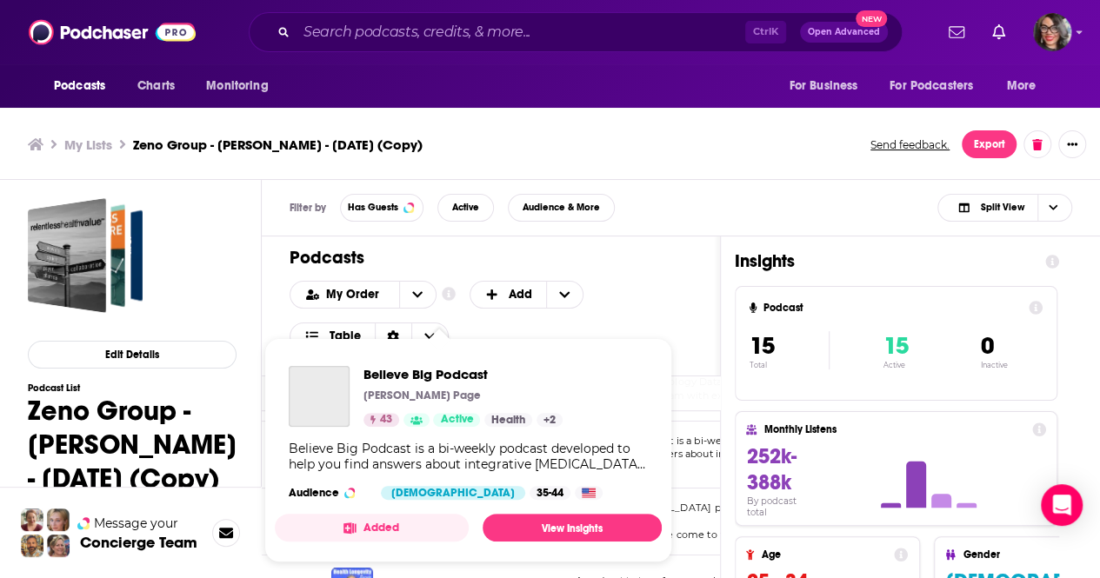
click at [443, 453] on div "Podcasts Charts Monitoring Ctrl K Open Advanced New For Business For Podcasters…" at bounding box center [550, 291] width 1100 height 583
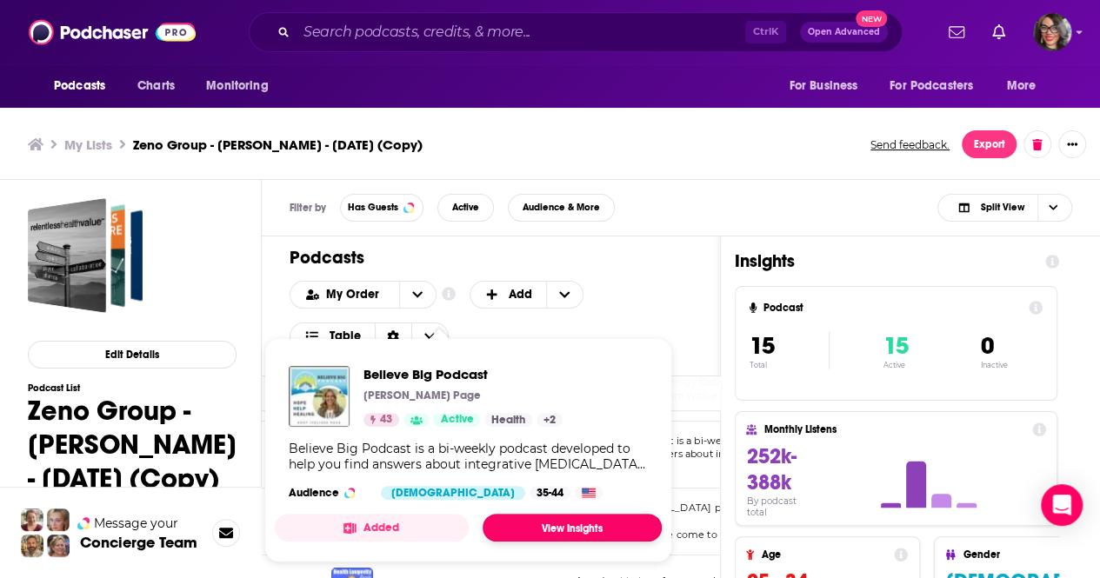
click at [606, 519] on link "View Insights" at bounding box center [571, 528] width 179 height 28
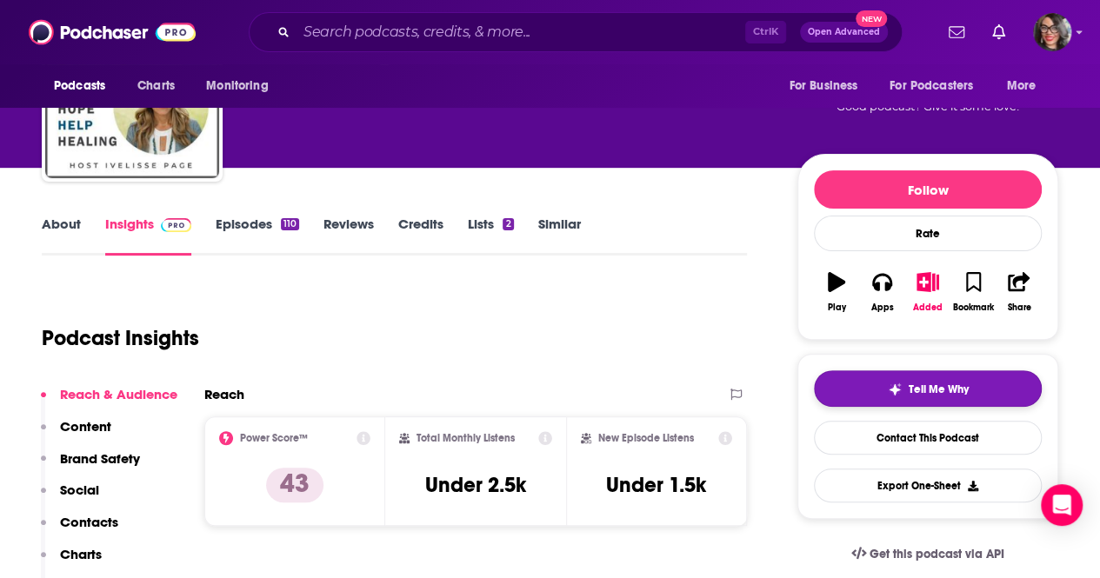
scroll to position [174, 0]
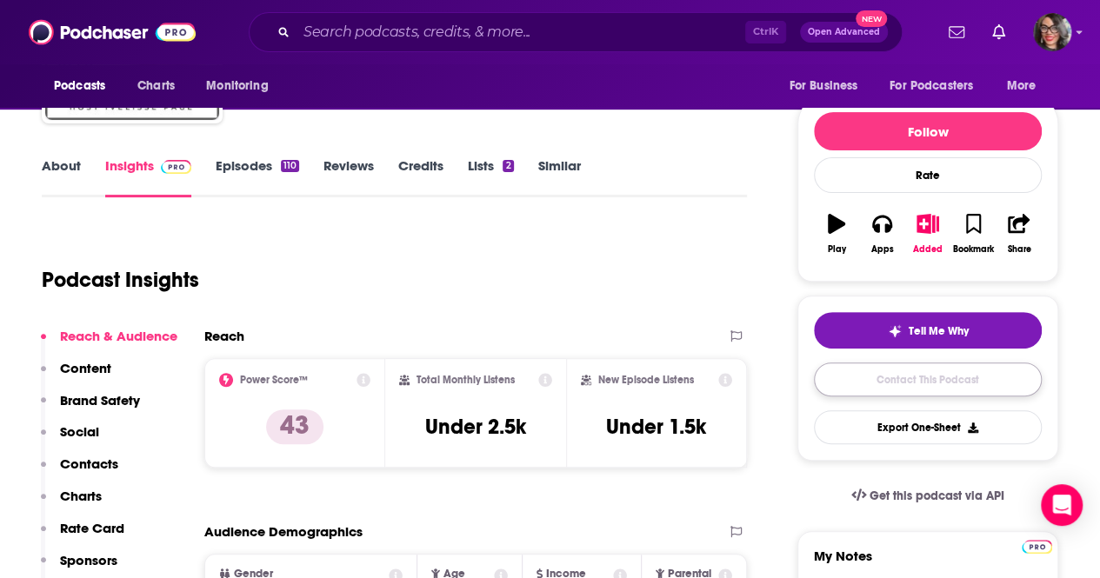
click at [927, 371] on link "Contact This Podcast" at bounding box center [928, 380] width 228 height 34
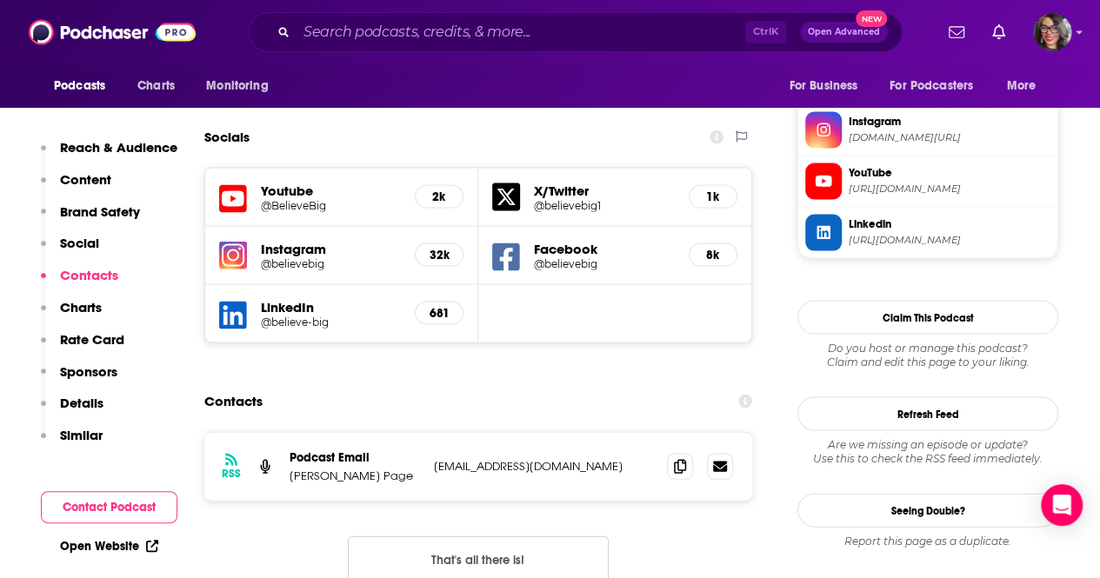
scroll to position [1586, 0]
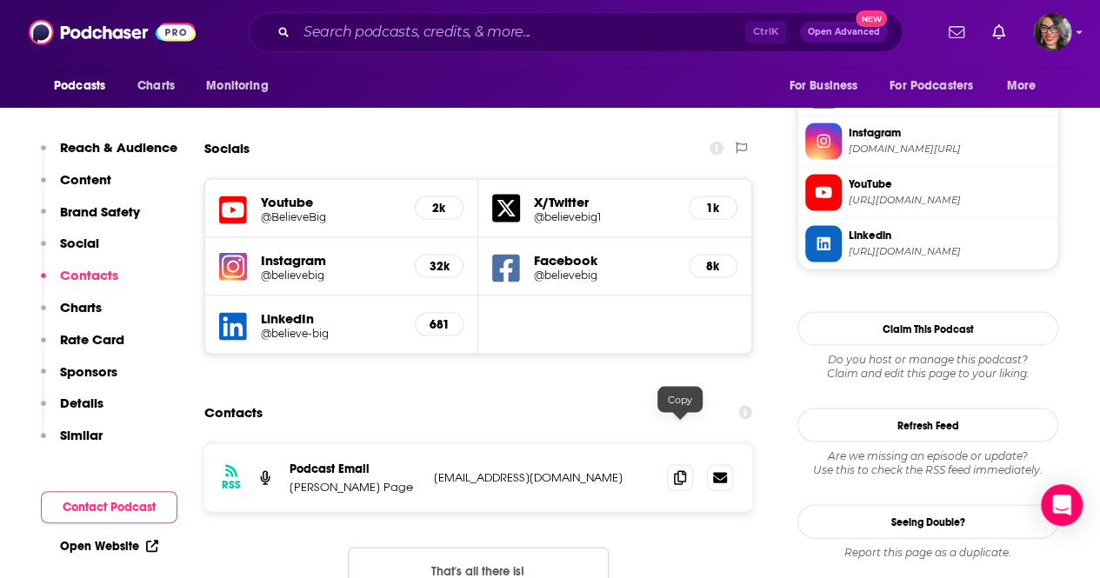
drag, startPoint x: 680, startPoint y: 433, endPoint x: 650, endPoint y: 561, distance: 131.2
click at [680, 470] on icon at bounding box center [680, 477] width 12 height 14
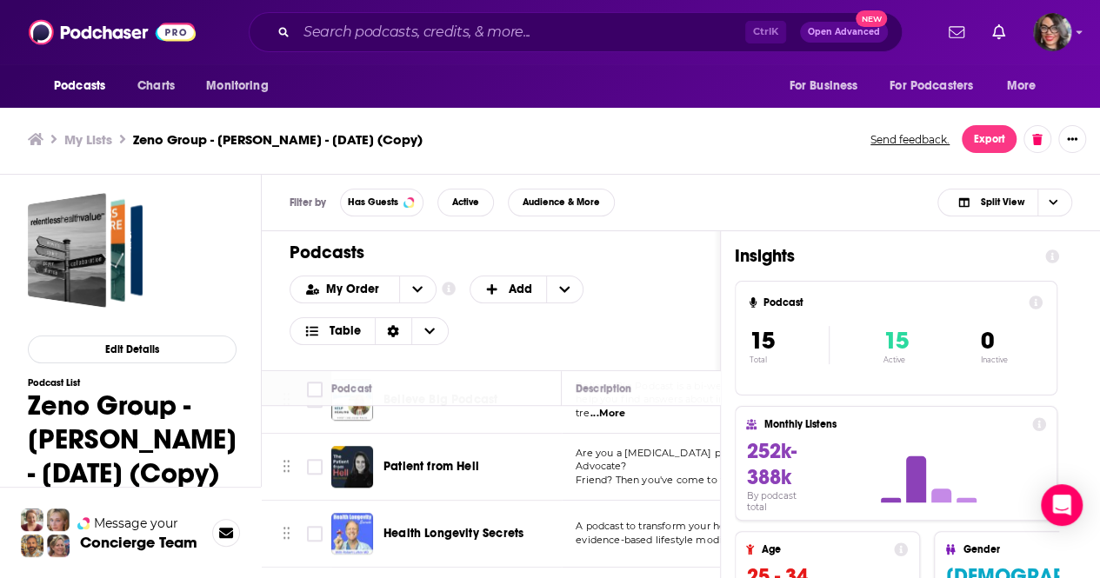
scroll to position [744, 0]
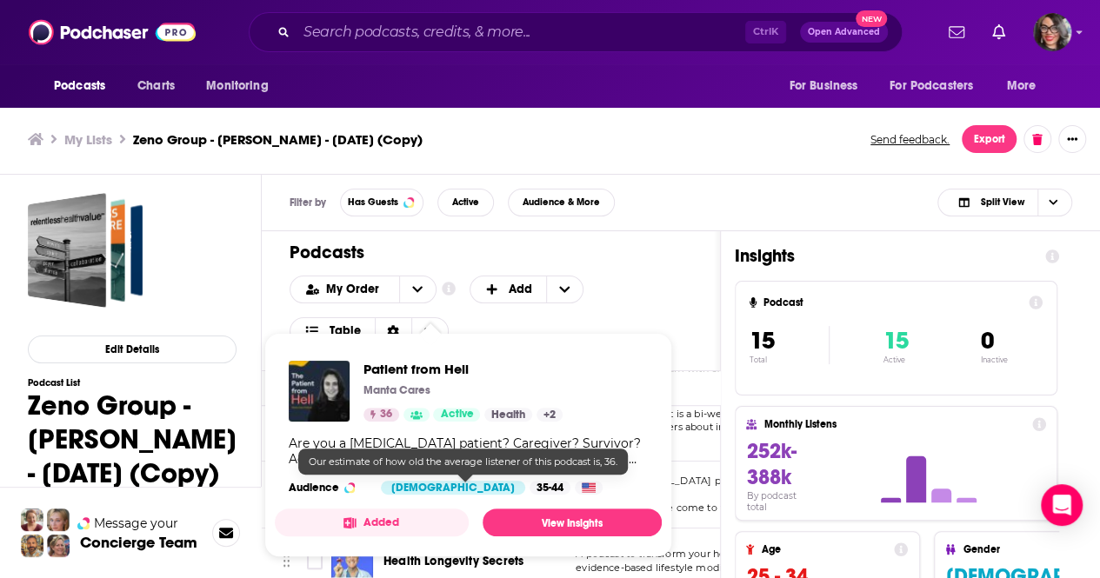
click at [529, 489] on div "35-44" at bounding box center [549, 488] width 41 height 14
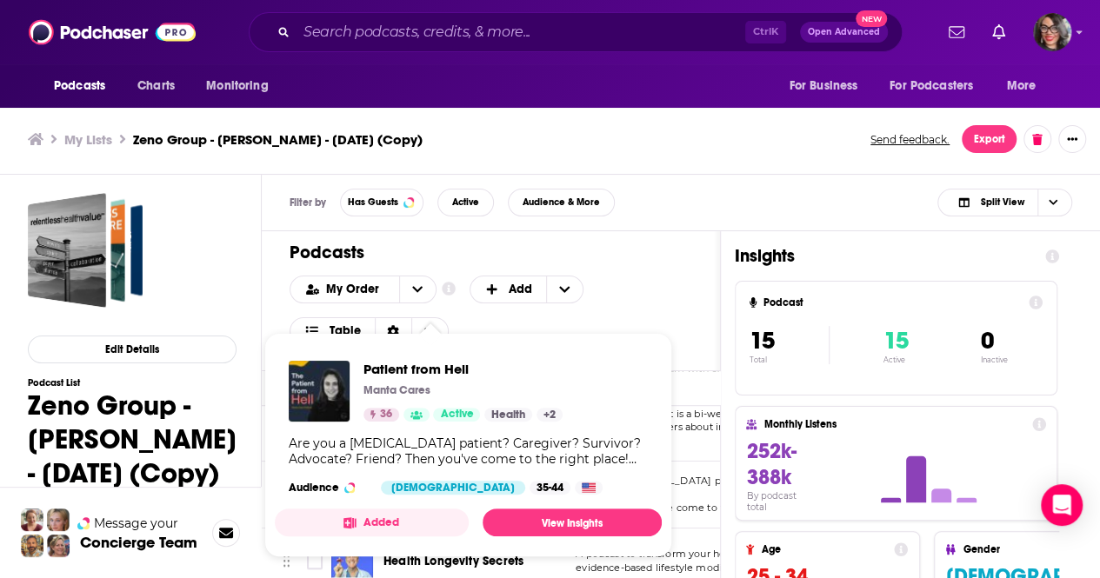
click at [692, 290] on div "My Order Customize Your List Order Select the “My Order” sort and remove all fi…" at bounding box center [490, 311] width 403 height 70
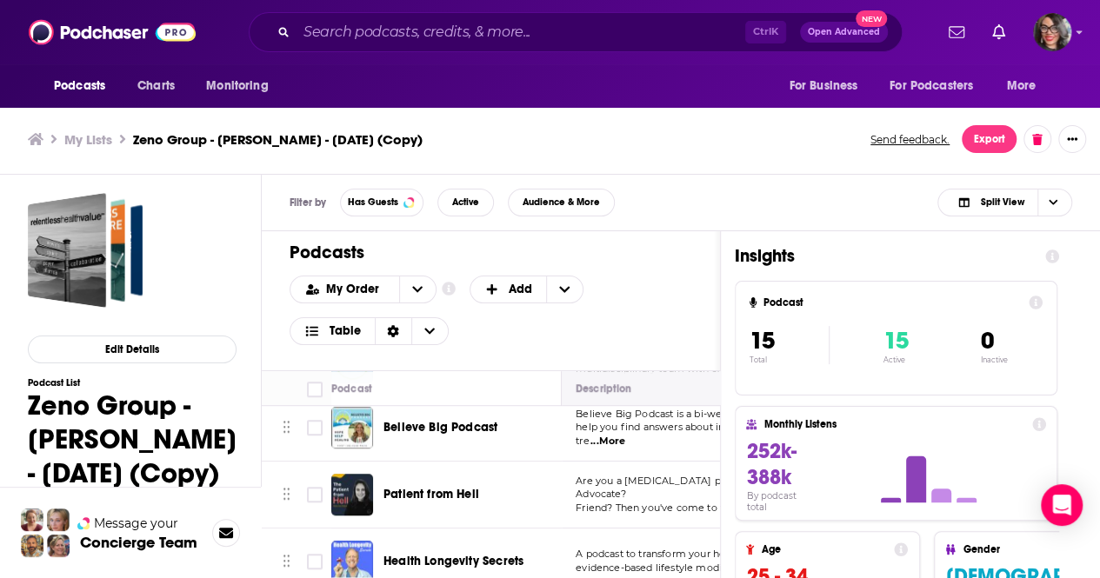
scroll to position [831, 0]
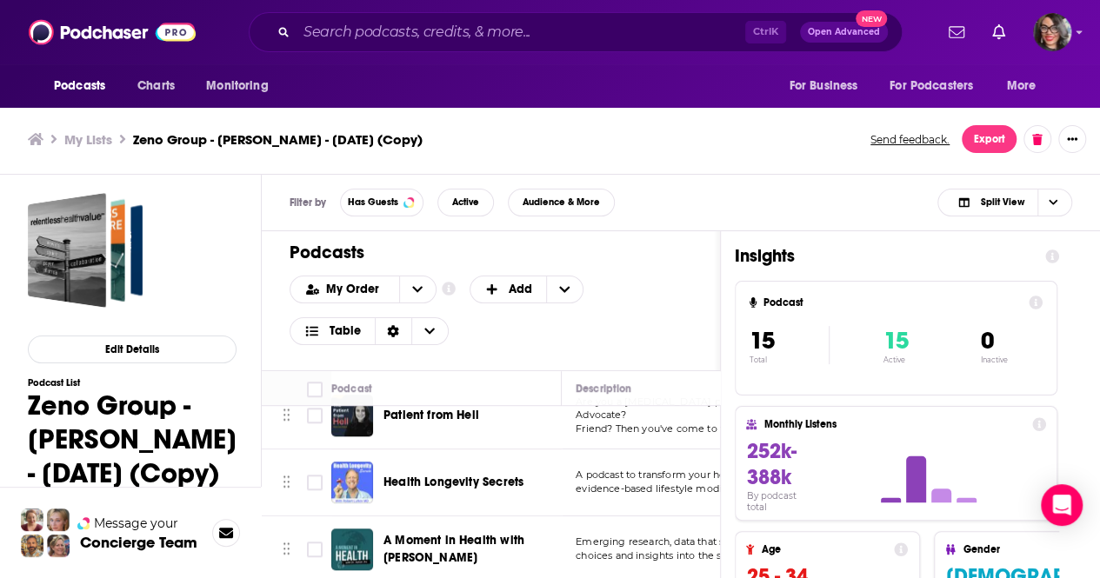
click at [484, 471] on div "Podcasts Charts Monitoring Ctrl K Open Advanced New For Business For Podcasters…" at bounding box center [550, 286] width 1100 height 583
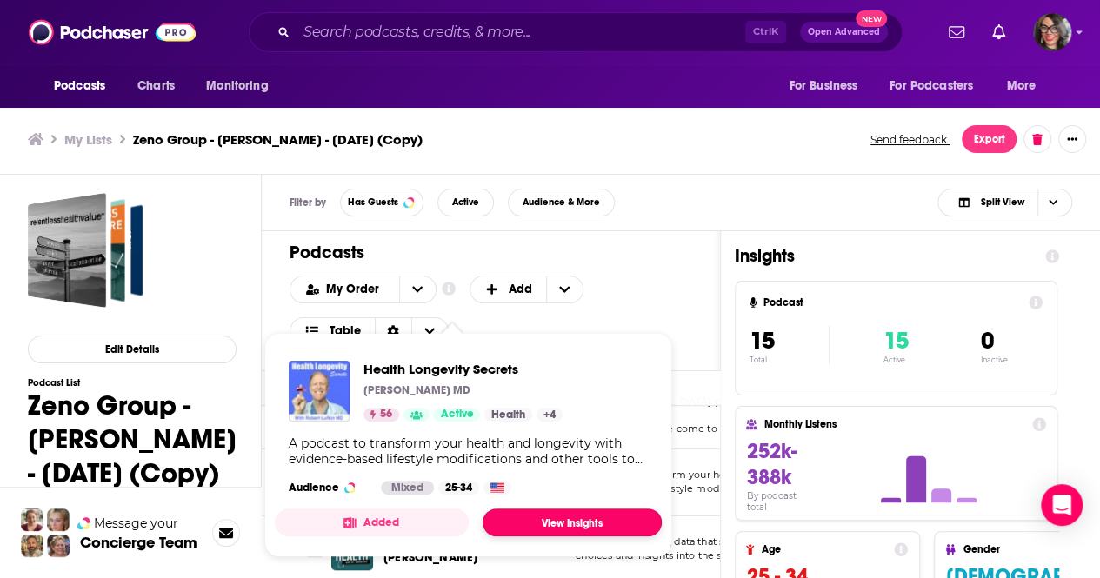
click at [579, 522] on link "View Insights" at bounding box center [571, 523] width 179 height 28
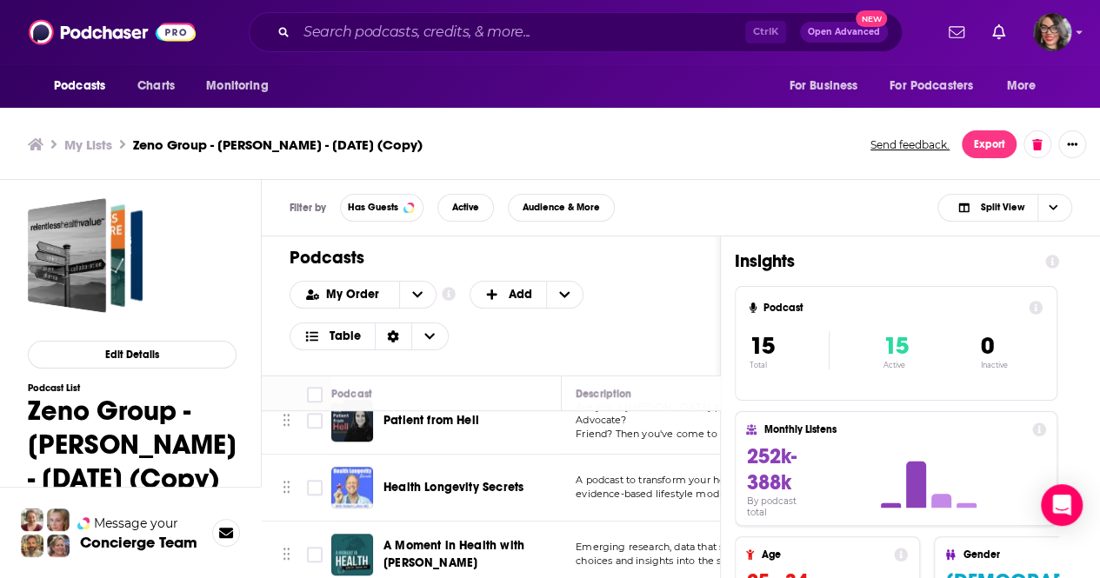
scroll to position [5, 0]
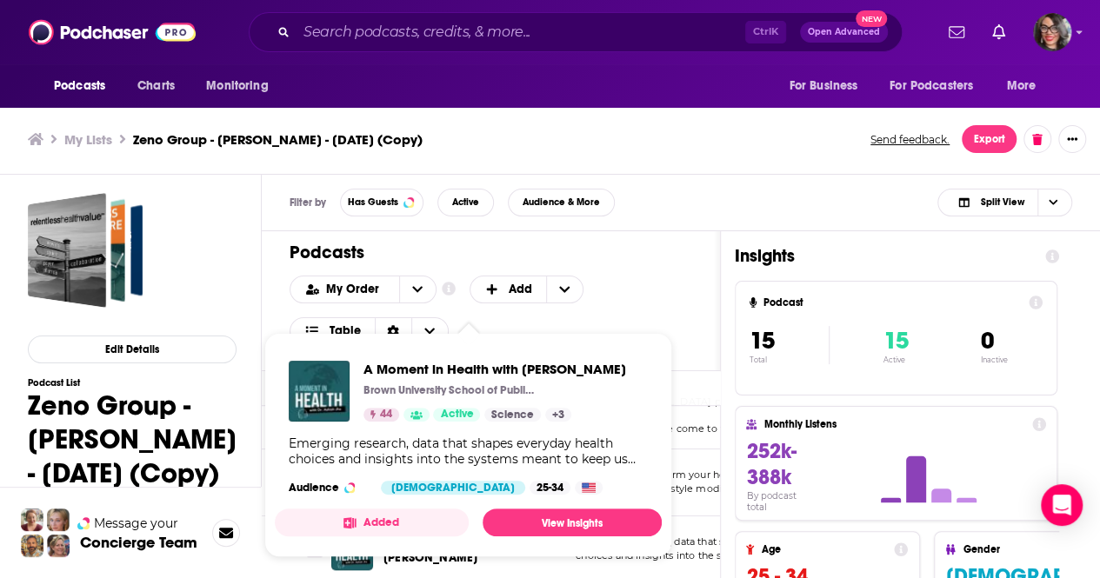
click at [434, 524] on button "Added" at bounding box center [372, 523] width 194 height 28
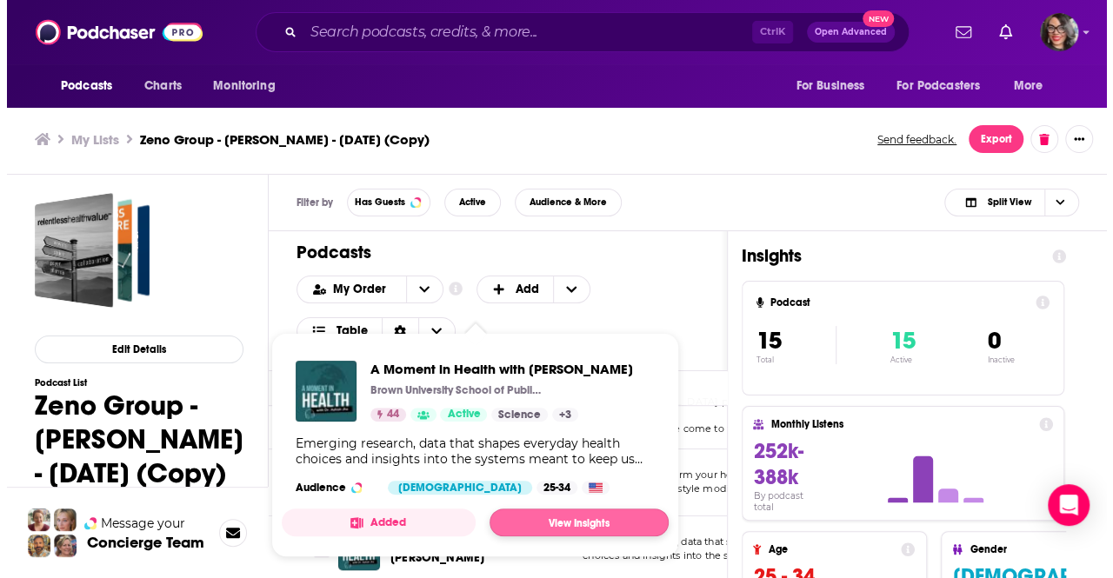
scroll to position [0, 0]
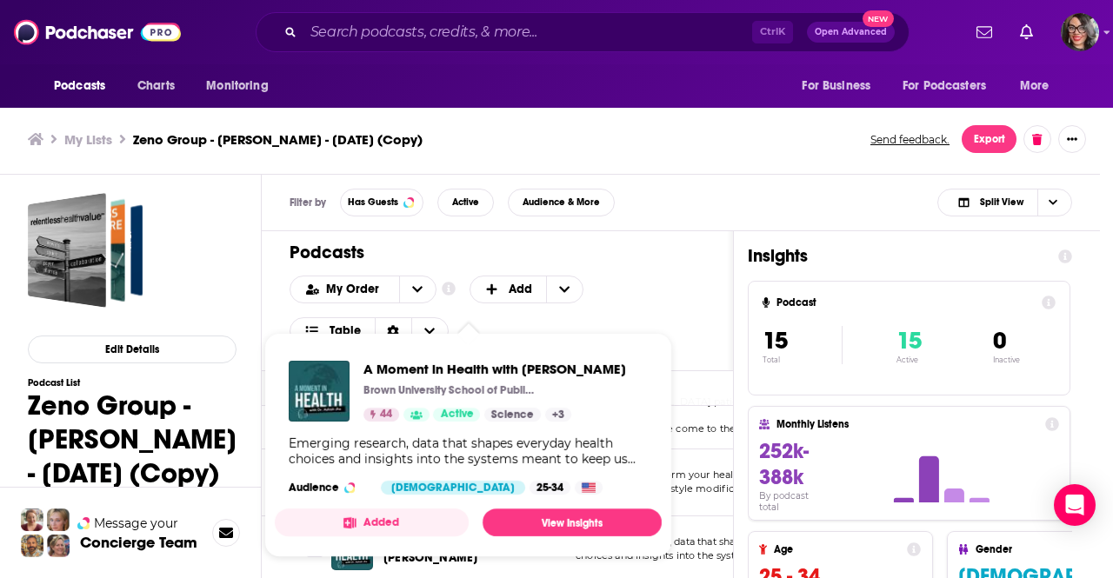
click at [539, 524] on div "Add Podcast to List A Moment in Health with [PERSON_NAME] 44 A Moment in Health…" at bounding box center [556, 289] width 1113 height 578
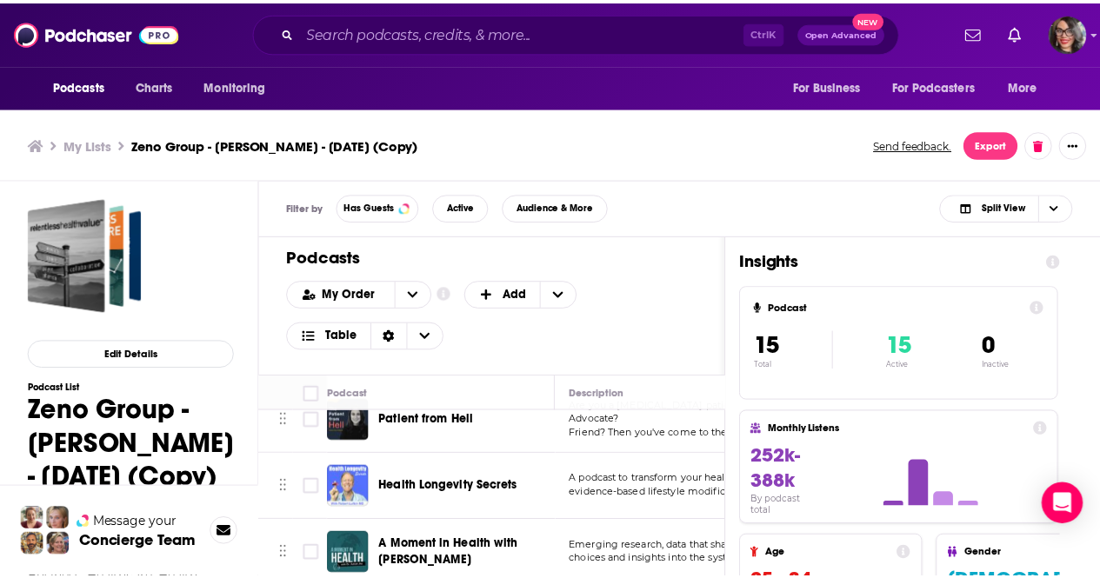
scroll to position [5, 0]
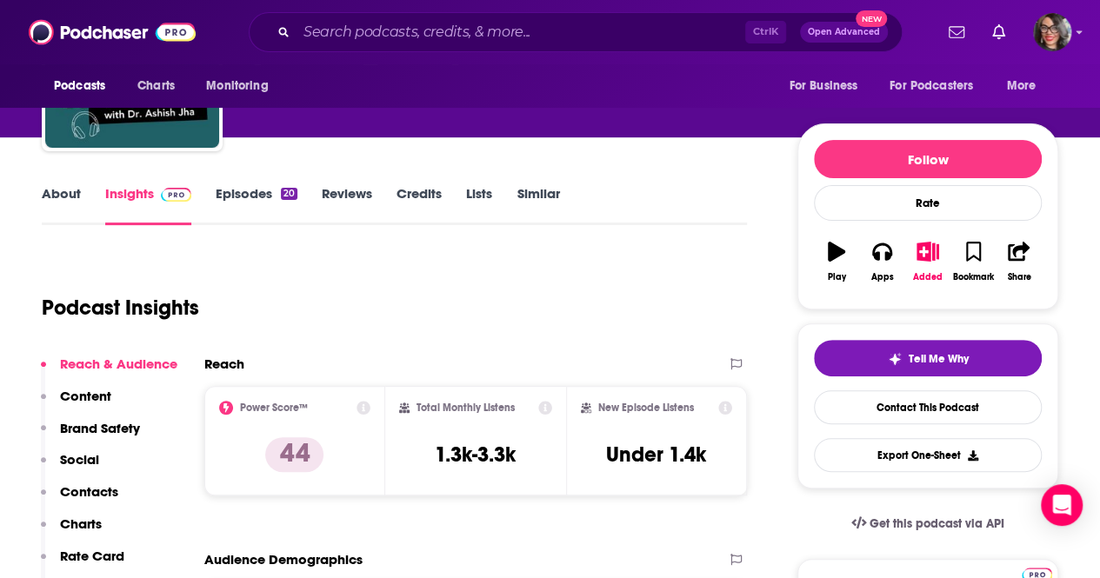
scroll to position [174, 0]
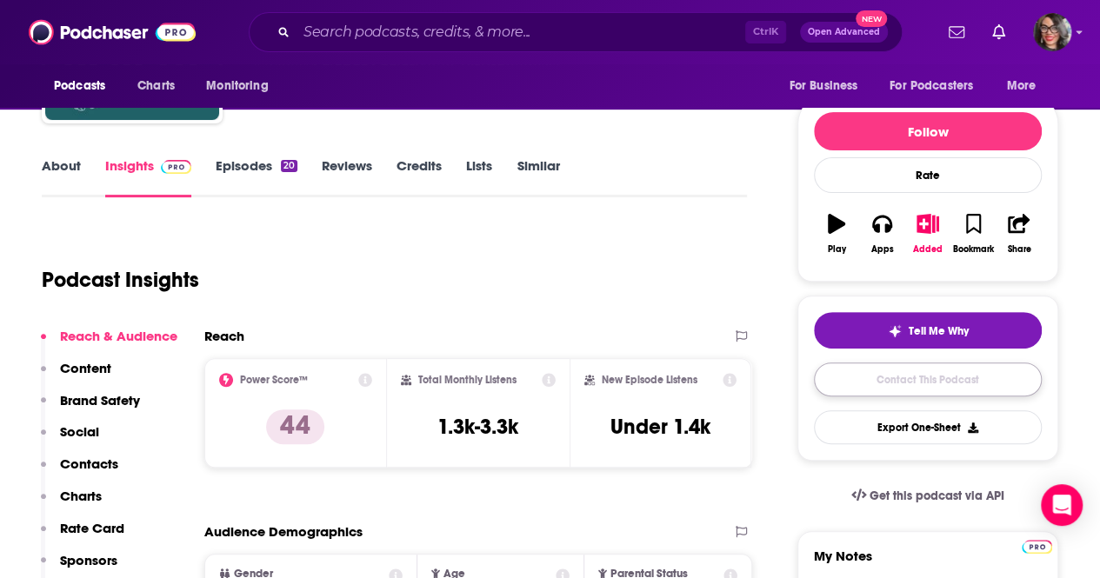
click at [920, 383] on link "Contact This Podcast" at bounding box center [928, 380] width 228 height 34
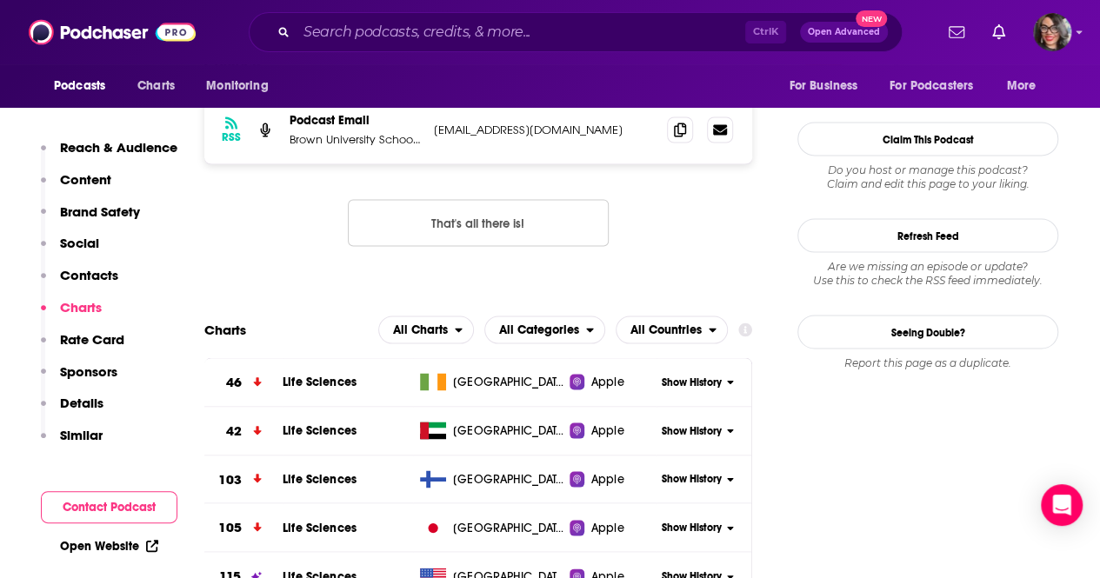
scroll to position [1393, 0]
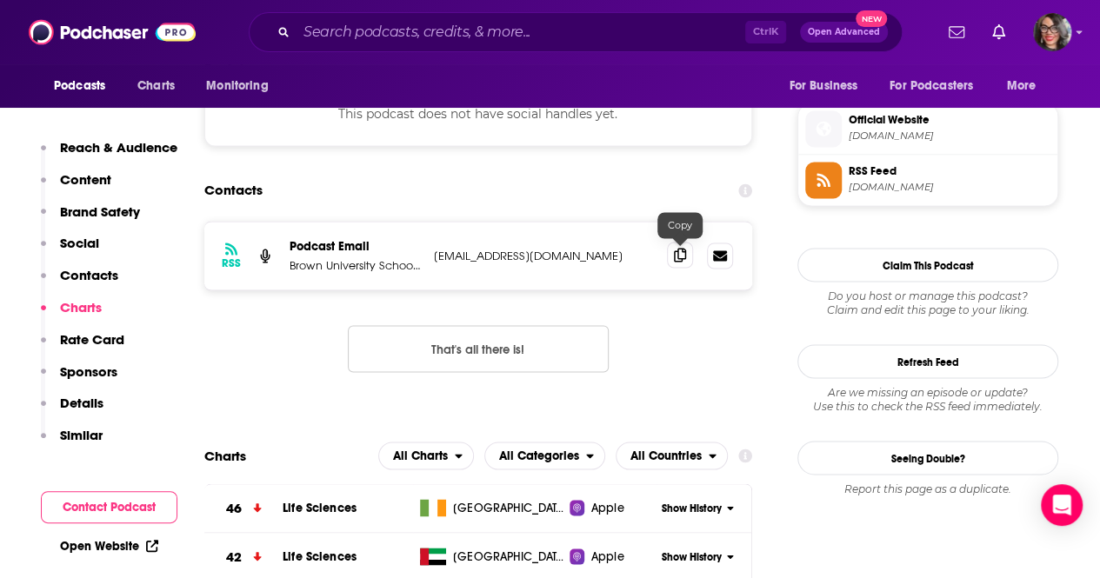
click at [679, 256] on icon at bounding box center [680, 255] width 12 height 14
